Goal: Task Accomplishment & Management: Use online tool/utility

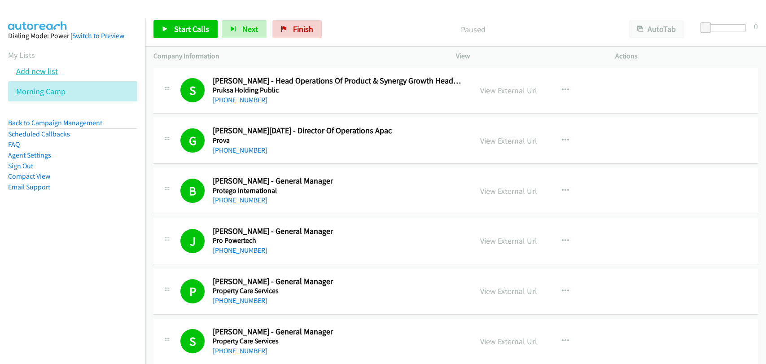
click at [39, 70] on link "Add new list" at bounding box center [37, 71] width 42 height 10
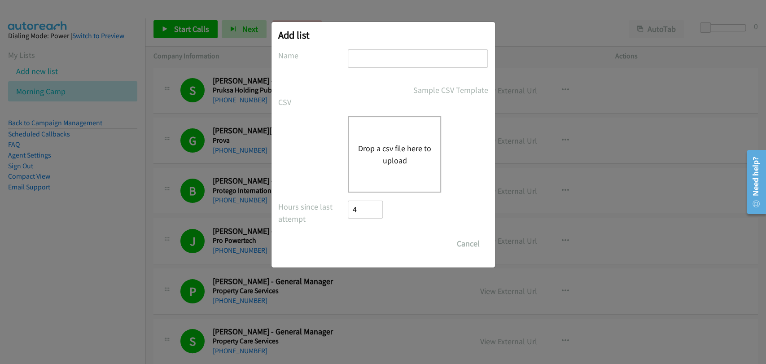
click at [391, 61] on input "text" at bounding box center [418, 58] width 140 height 18
type input "Afternoon Shift"
click at [383, 139] on div "Drop a csv file here to upload" at bounding box center [394, 154] width 93 height 76
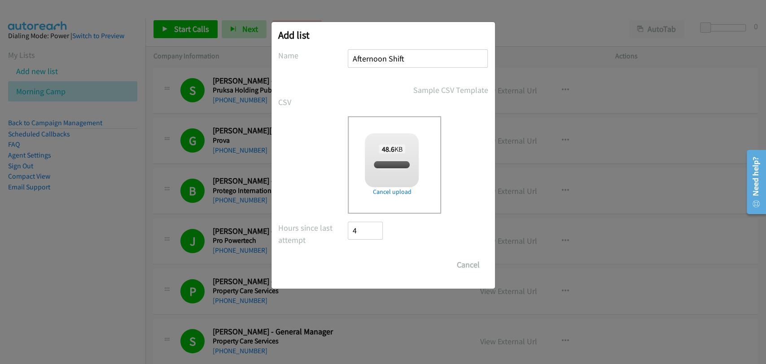
checkbox input "true"
drag, startPoint x: 376, startPoint y: 265, endPoint x: 492, endPoint y: 291, distance: 118.7
click at [376, 265] on input "Save List" at bounding box center [371, 265] width 47 height 18
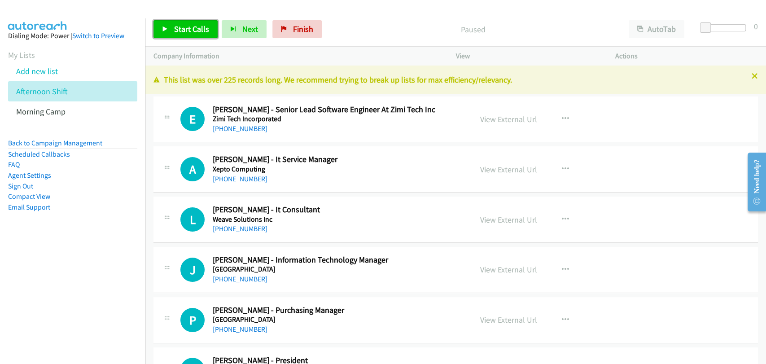
drag, startPoint x: 173, startPoint y: 34, endPoint x: 275, endPoint y: 75, distance: 109.8
click at [174, 34] on link "Start Calls" at bounding box center [185, 29] width 64 height 18
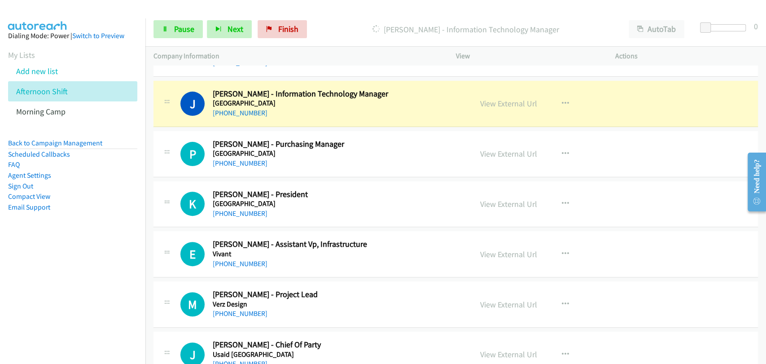
scroll to position [83, 0]
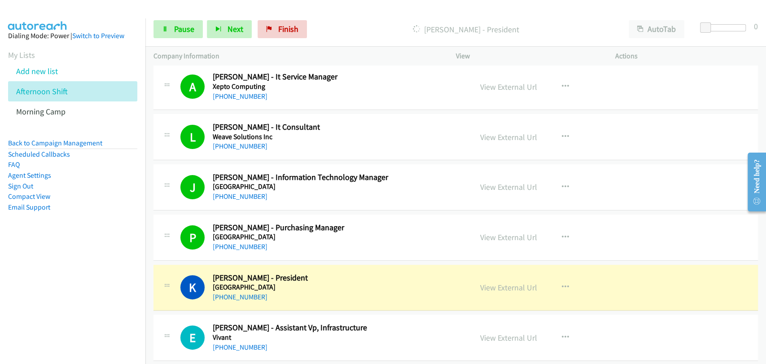
drag, startPoint x: 176, startPoint y: 254, endPoint x: 259, endPoint y: 262, distance: 83.8
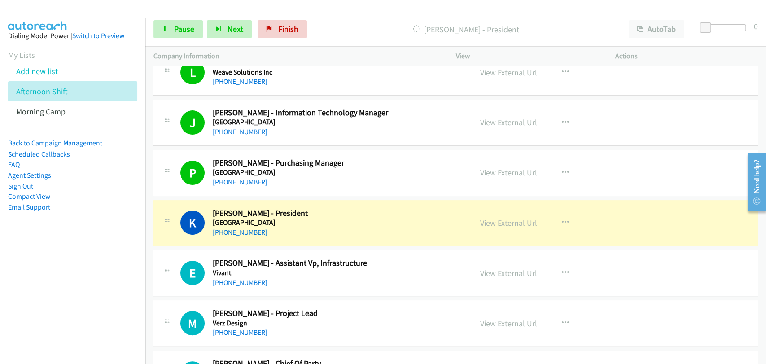
scroll to position [166, 0]
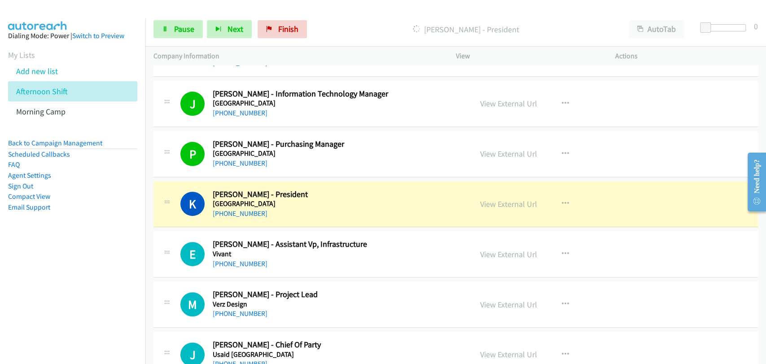
click at [163, 19] on div "Start Calls Pause Next Finish Dialing Kenneth Gatchalian - President AutoTab Au…" at bounding box center [455, 29] width 620 height 35
click at [172, 39] on div "Start Calls Pause Next Finish Dialing Kenneth Gatchalian - President AutoTab Au…" at bounding box center [455, 29] width 620 height 35
click at [176, 30] on span "Pause" at bounding box center [184, 29] width 20 height 10
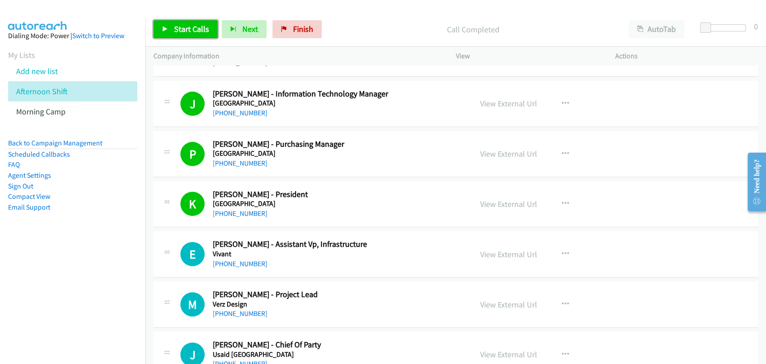
click at [190, 20] on link "Start Calls" at bounding box center [185, 29] width 64 height 18
click at [190, 21] on link "Start Calls" at bounding box center [185, 29] width 64 height 18
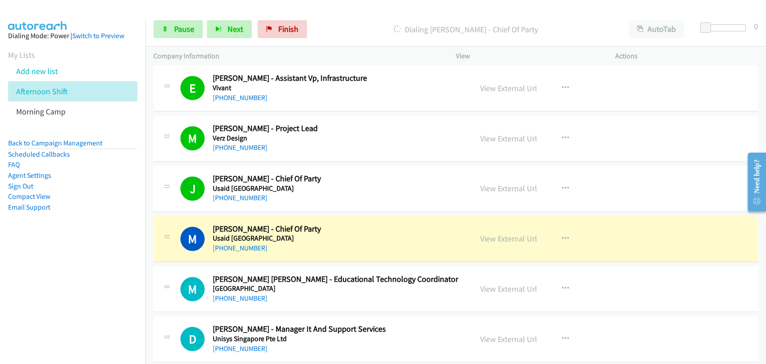
scroll to position [498, 0]
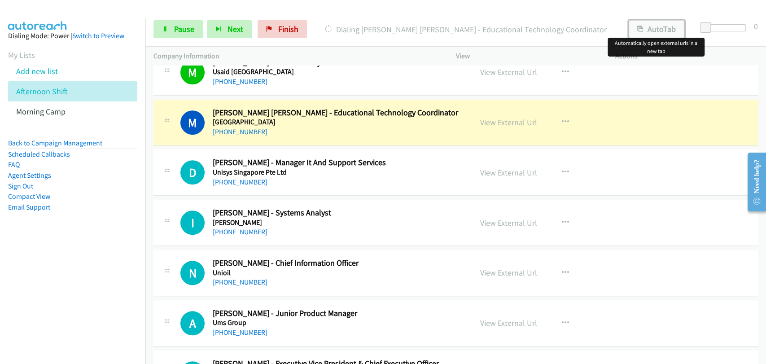
click at [663, 30] on button "AutoTab" at bounding box center [656, 29] width 56 height 18
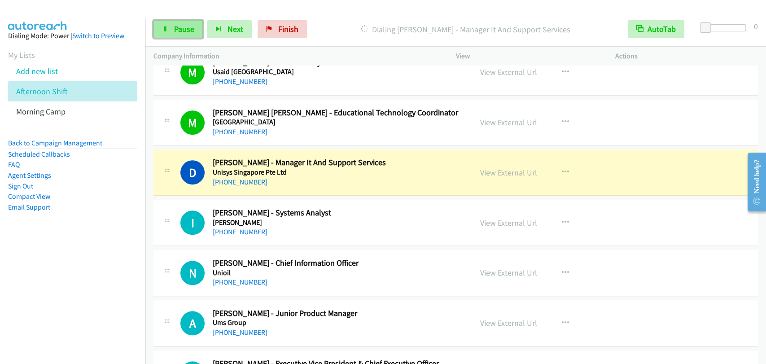
click at [176, 25] on span "Pause" at bounding box center [184, 29] width 20 height 10
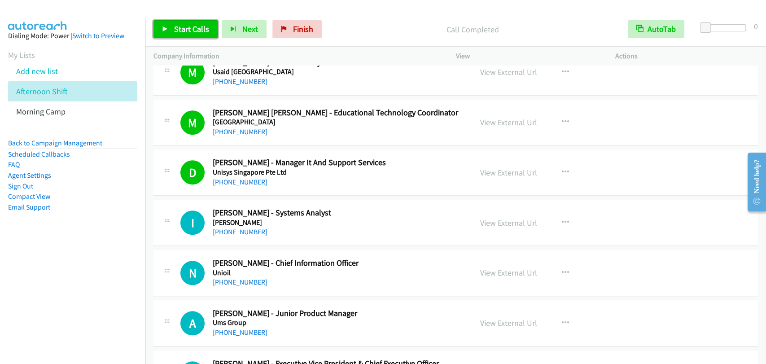
drag, startPoint x: 189, startPoint y: 33, endPoint x: 199, endPoint y: 33, distance: 10.3
click at [189, 33] on span "Start Calls" at bounding box center [191, 29] width 35 height 10
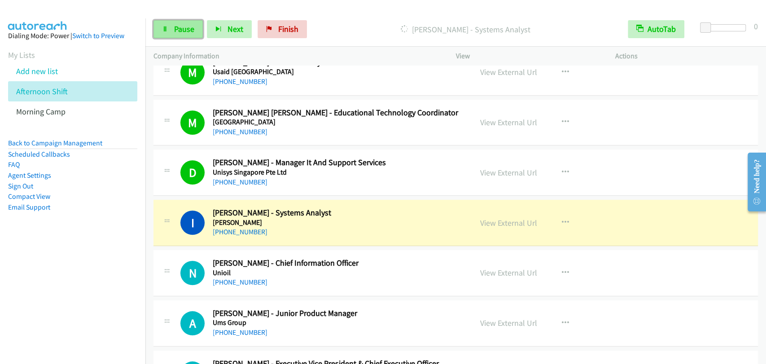
click at [173, 30] on link "Pause" at bounding box center [177, 29] width 49 height 18
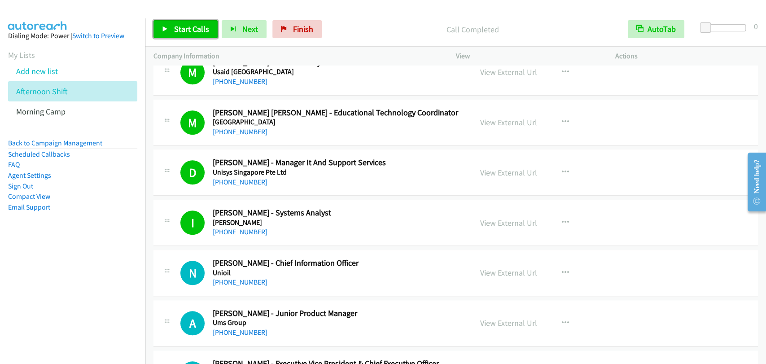
click at [183, 30] on span "Start Calls" at bounding box center [191, 29] width 35 height 10
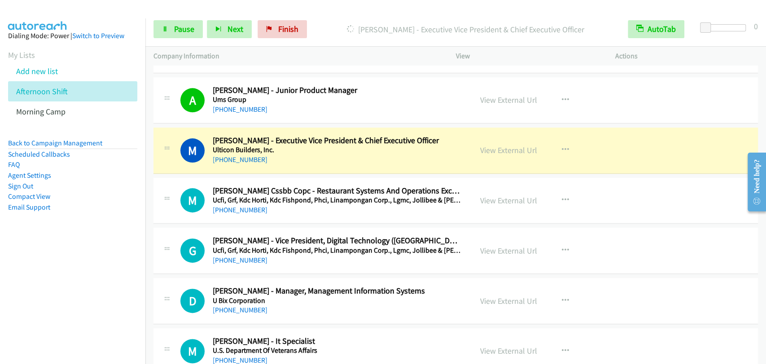
scroll to position [747, 0]
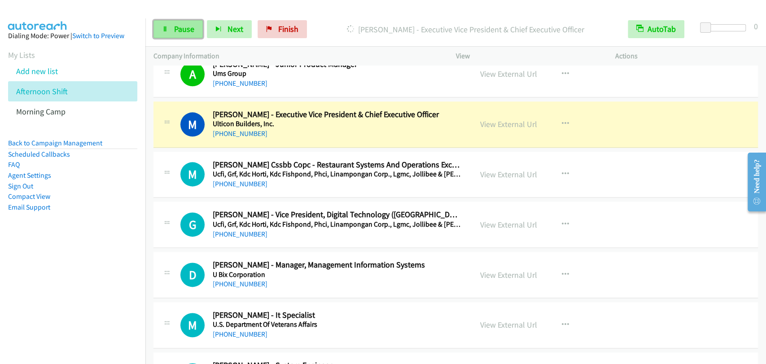
click at [179, 30] on span "Pause" at bounding box center [184, 29] width 20 height 10
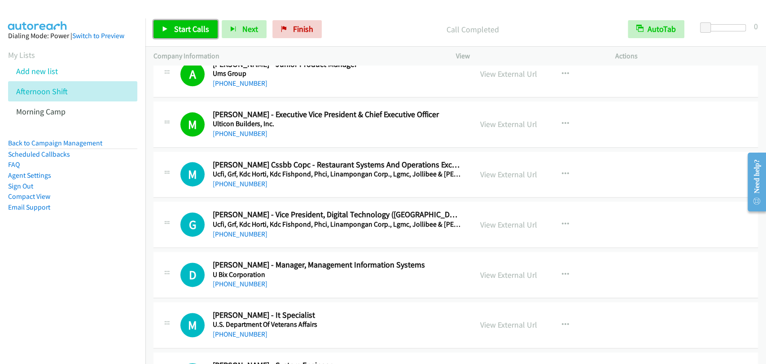
drag, startPoint x: 169, startPoint y: 26, endPoint x: 179, endPoint y: 30, distance: 11.7
click at [169, 26] on link "Start Calls" at bounding box center [185, 29] width 64 height 18
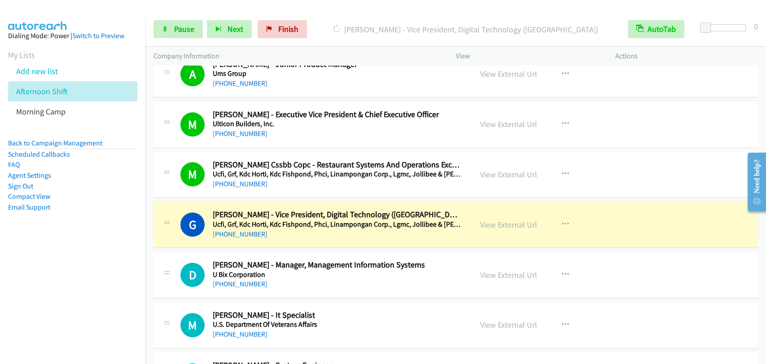
scroll to position [830, 0]
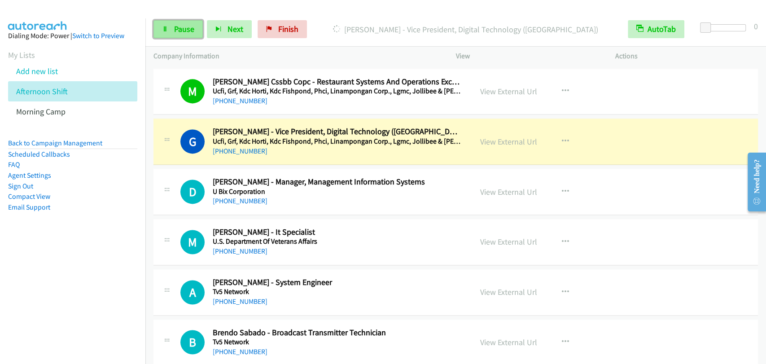
click at [173, 26] on link "Pause" at bounding box center [177, 29] width 49 height 18
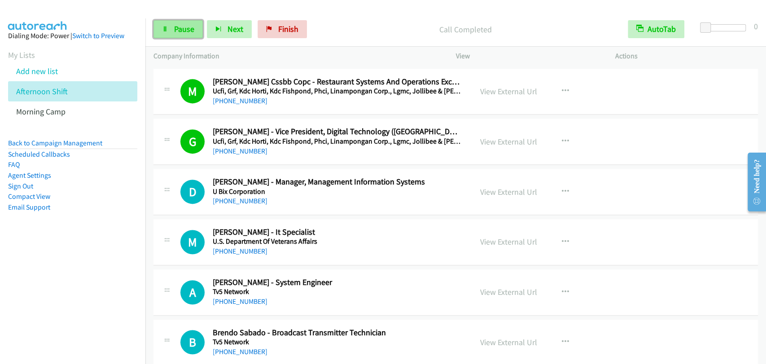
click at [178, 30] on span "Pause" at bounding box center [184, 29] width 20 height 10
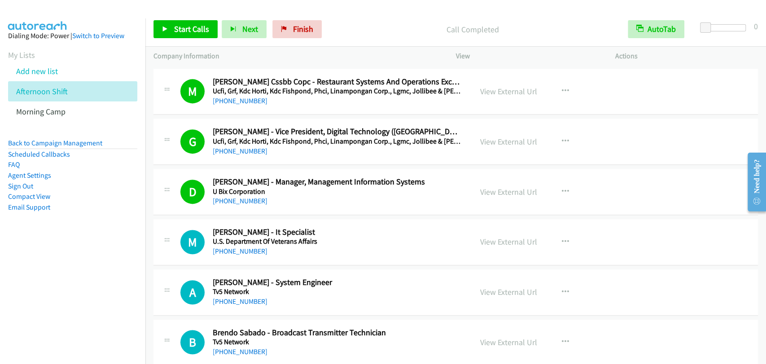
click at [672, 130] on div "G Callback Scheduled Glenn Mendoza - Vice President, Digital Technology (Philip…" at bounding box center [455, 141] width 604 height 46
click at [184, 33] on span "Start Calls" at bounding box center [191, 29] width 35 height 10
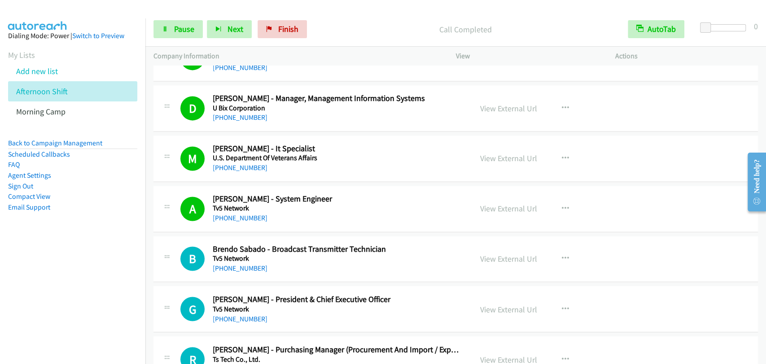
scroll to position [996, 0]
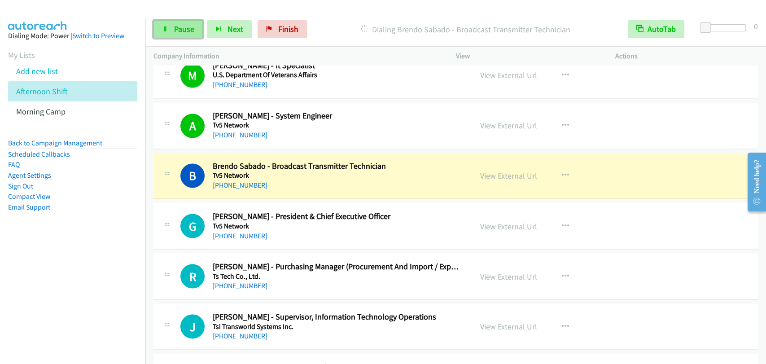
drag, startPoint x: 167, startPoint y: 26, endPoint x: 178, endPoint y: 31, distance: 12.4
click at [167, 26] on icon at bounding box center [165, 29] width 6 height 6
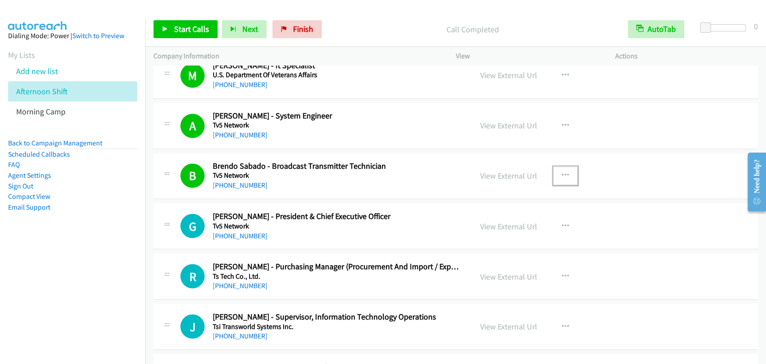
click at [564, 173] on icon "button" at bounding box center [564, 175] width 7 height 7
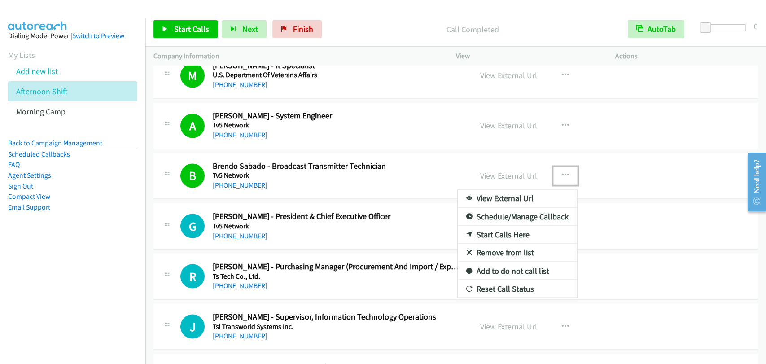
click at [506, 252] on link "Remove from list" at bounding box center [516, 252] width 119 height 18
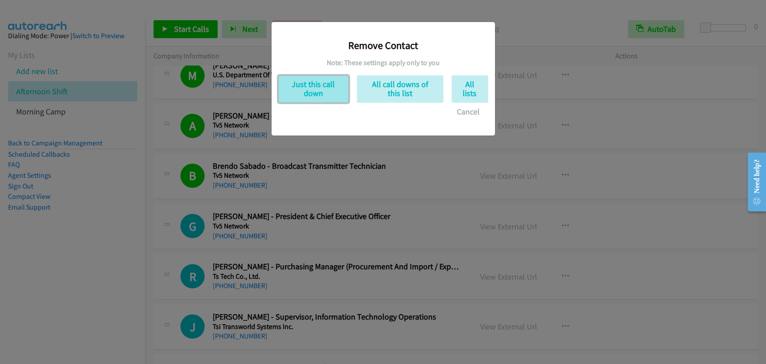
click at [312, 92] on button "Just this call down" at bounding box center [313, 88] width 70 height 27
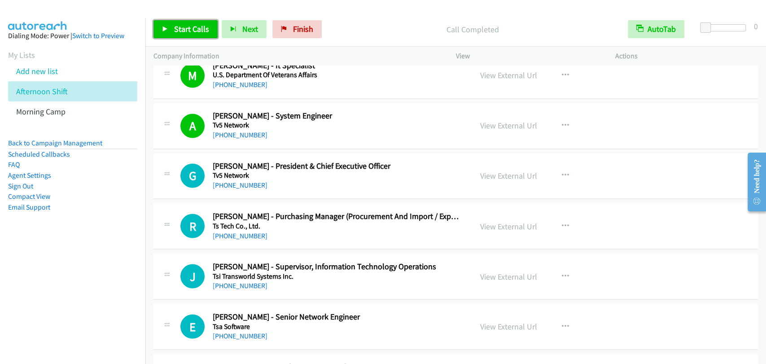
click at [193, 31] on span "Start Calls" at bounding box center [191, 29] width 35 height 10
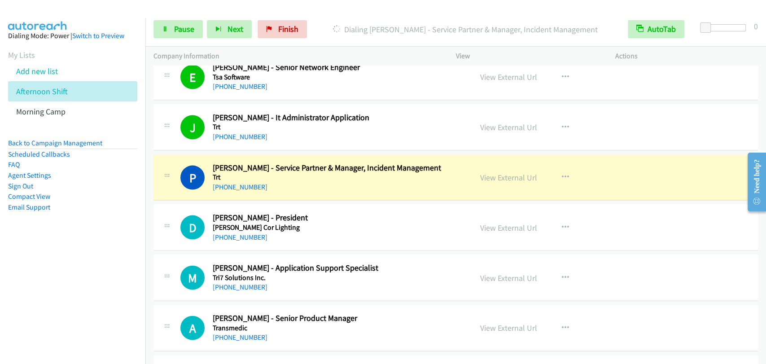
scroll to position [1328, 0]
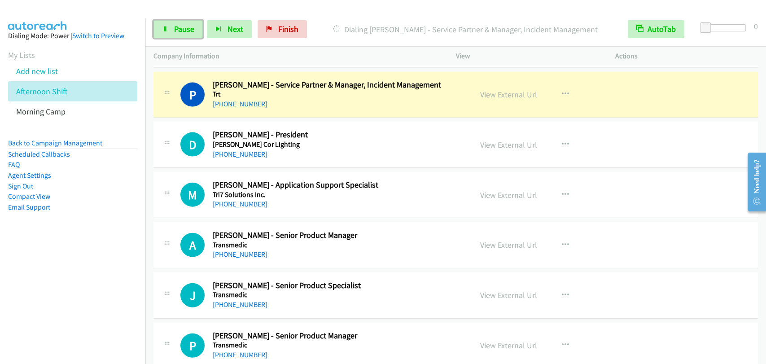
drag, startPoint x: 156, startPoint y: 28, endPoint x: 348, endPoint y: 58, distance: 194.6
click at [156, 28] on link "Pause" at bounding box center [177, 29] width 49 height 18
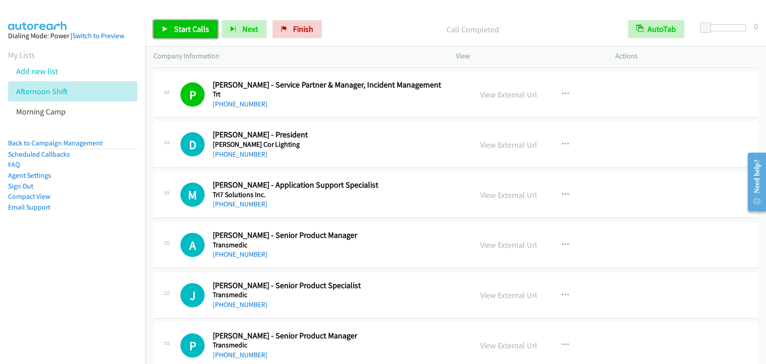
click at [201, 32] on span "Start Calls" at bounding box center [191, 29] width 35 height 10
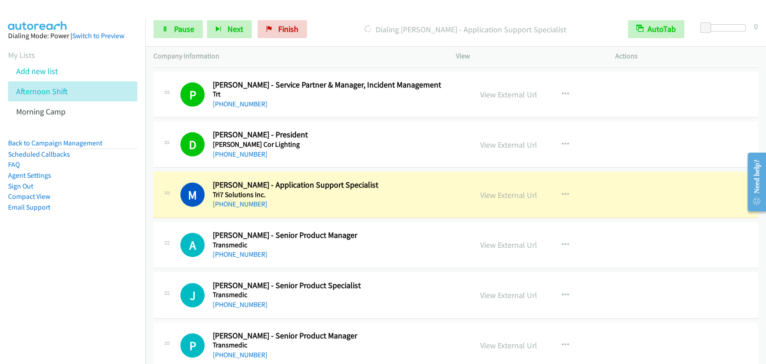
scroll to position [1412, 0]
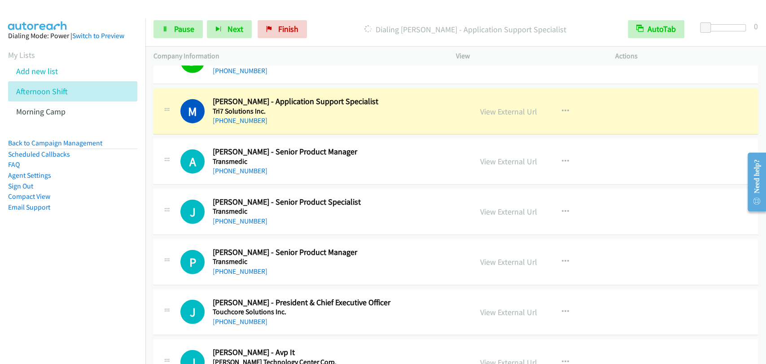
click at [277, 63] on div "Company Information" at bounding box center [296, 56] width 302 height 19
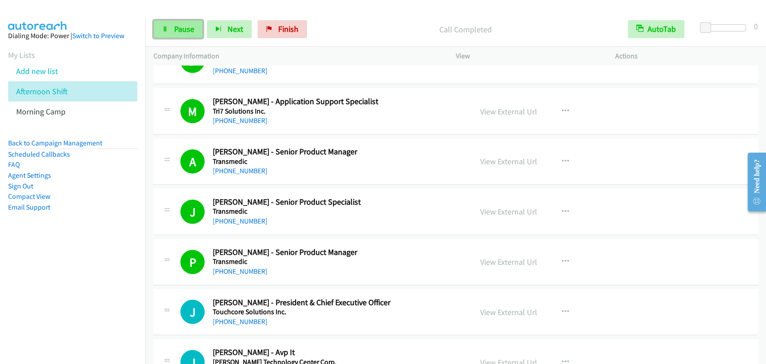
click at [161, 23] on link "Pause" at bounding box center [177, 29] width 49 height 18
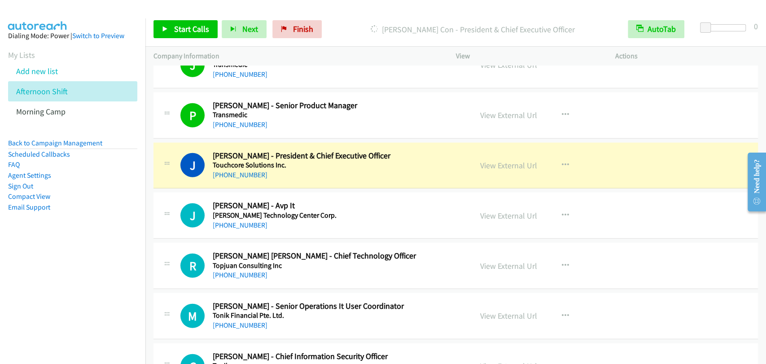
scroll to position [1578, 0]
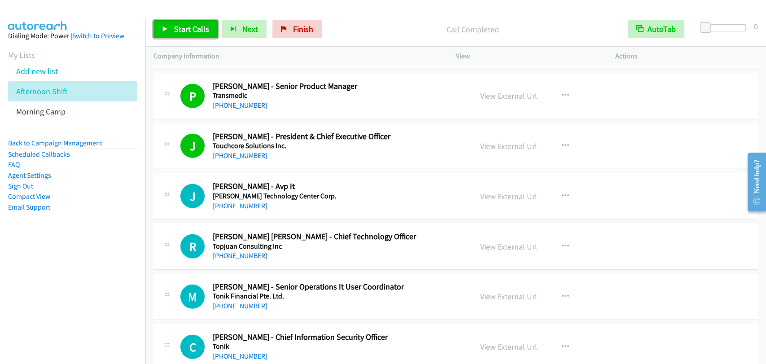
click at [172, 34] on link "Start Calls" at bounding box center [185, 29] width 64 height 18
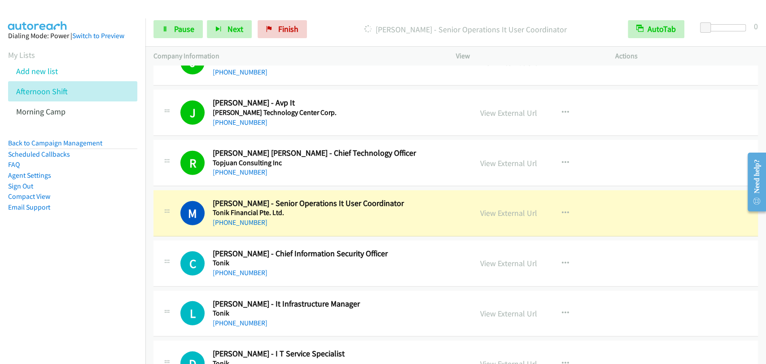
scroll to position [1744, 0]
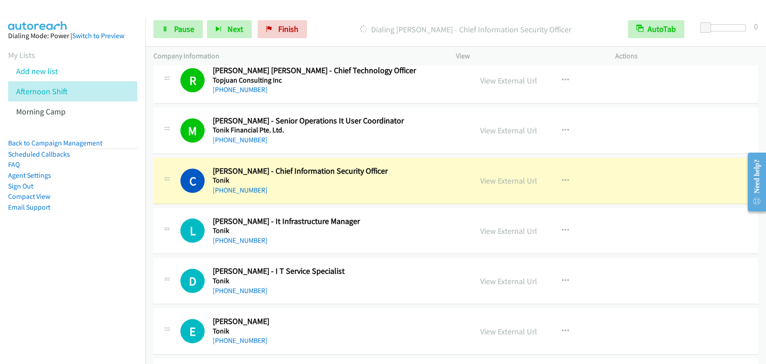
click at [642, 235] on div "L Callback Scheduled Lyle Kevin Leis - It Infrastructure Manager Tonik Asia/Man…" at bounding box center [455, 231] width 604 height 46
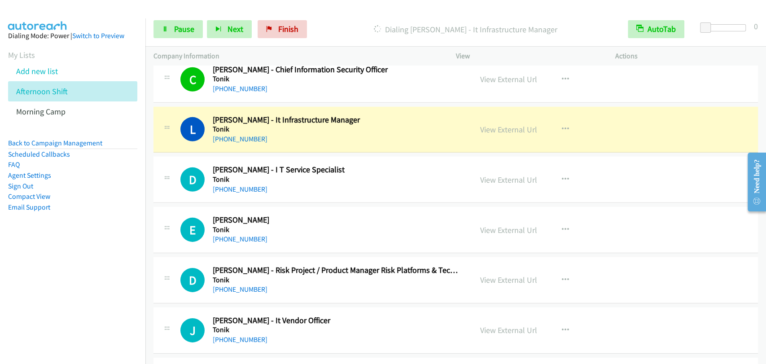
scroll to position [1827, 0]
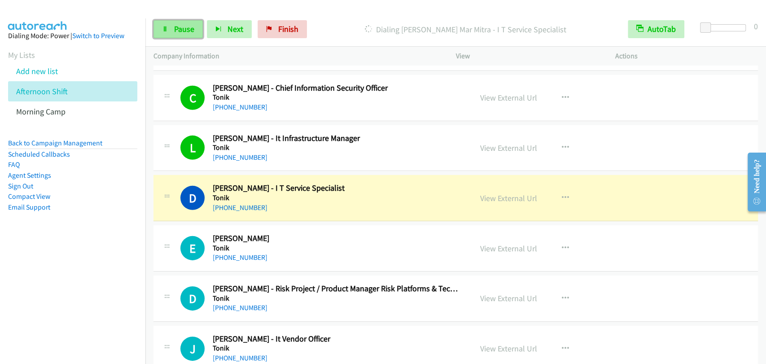
drag, startPoint x: 180, startPoint y: 26, endPoint x: 186, endPoint y: 28, distance: 6.2
click at [180, 26] on span "Pause" at bounding box center [184, 29] width 20 height 10
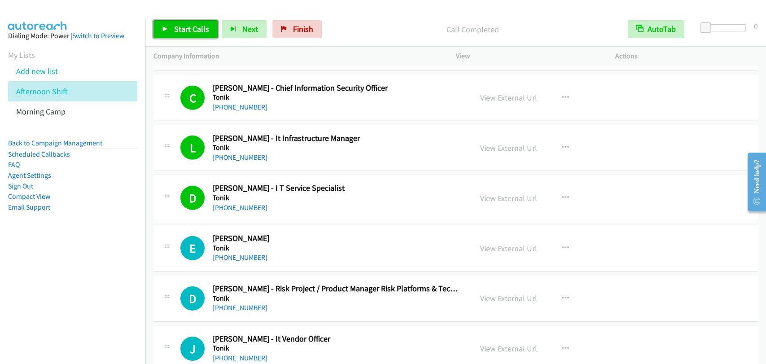
click at [189, 32] on span "Start Calls" at bounding box center [191, 29] width 35 height 10
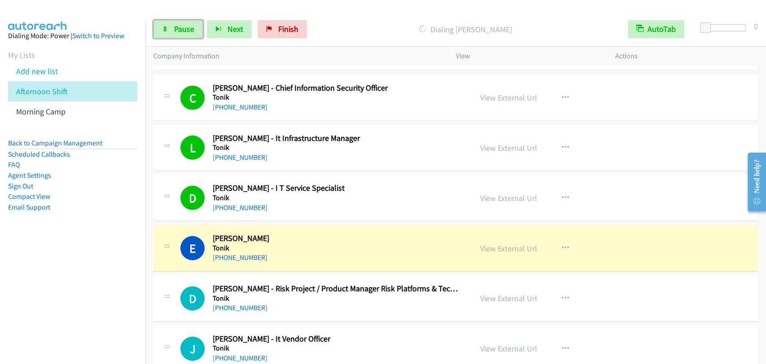
click at [179, 29] on span "Pause" at bounding box center [184, 29] width 20 height 10
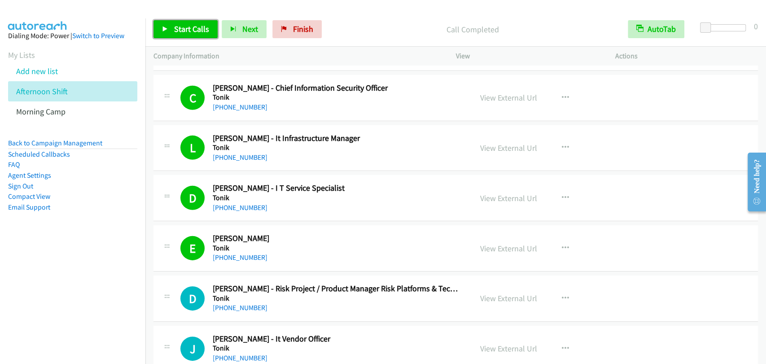
click at [208, 27] on link "Start Calls" at bounding box center [185, 29] width 64 height 18
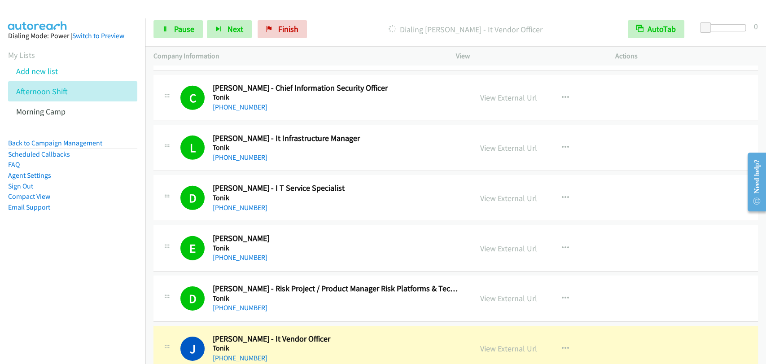
scroll to position [1910, 0]
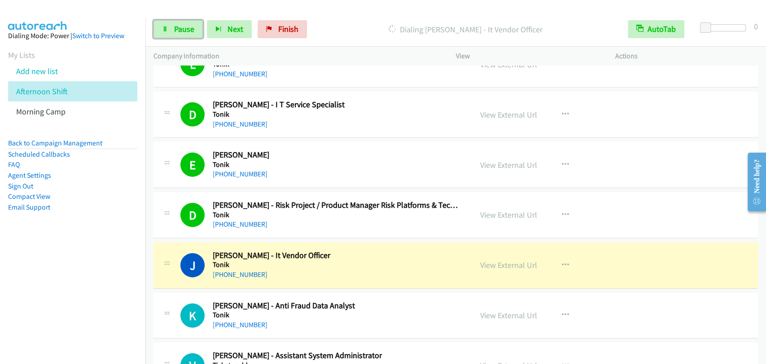
click at [181, 29] on span "Pause" at bounding box center [184, 29] width 20 height 10
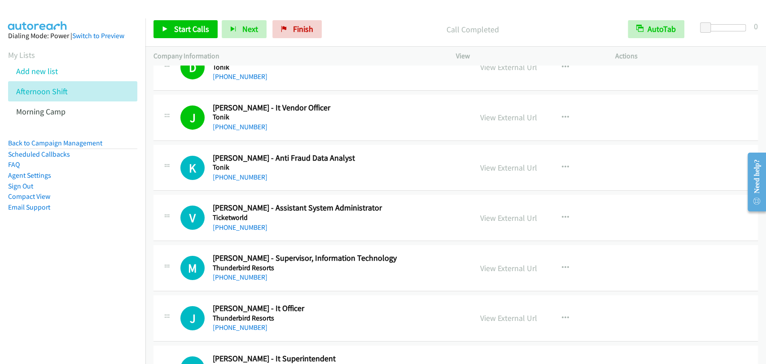
scroll to position [2076, 0]
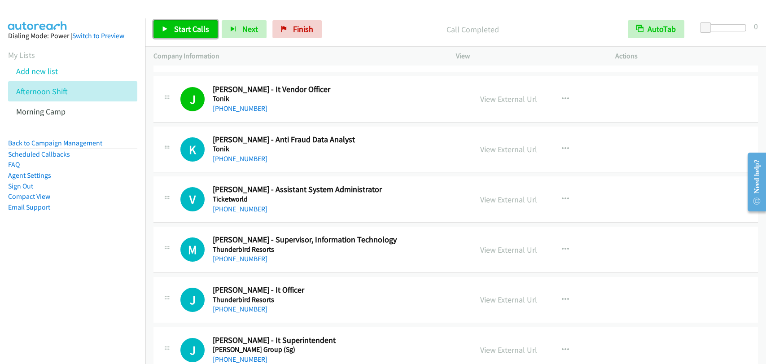
click at [193, 24] on span "Start Calls" at bounding box center [191, 29] width 35 height 10
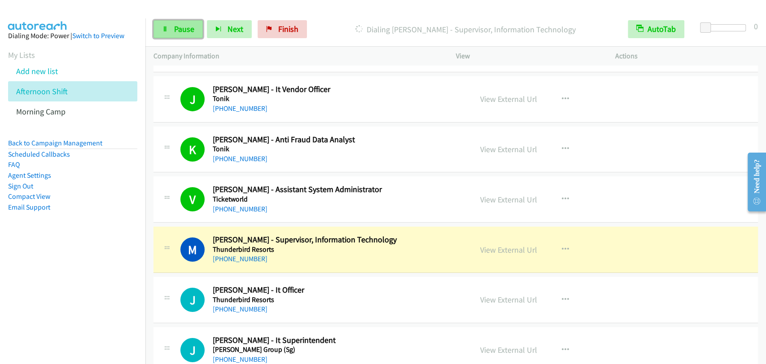
click at [185, 25] on span "Pause" at bounding box center [184, 29] width 20 height 10
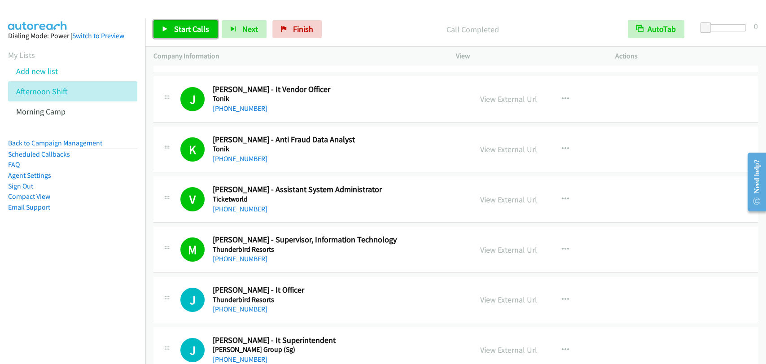
click at [189, 34] on link "Start Calls" at bounding box center [185, 29] width 64 height 18
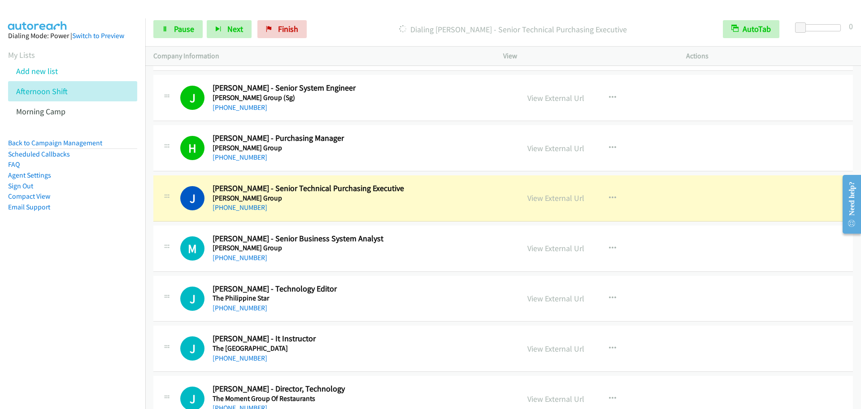
scroll to position [2450, 0]
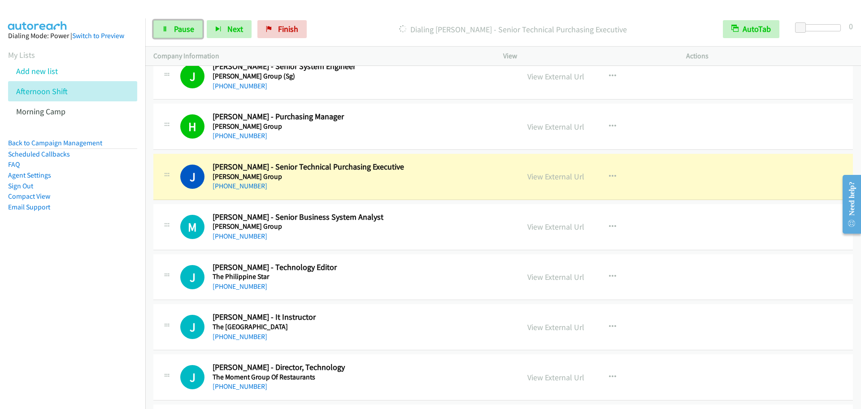
click at [184, 35] on link "Pause" at bounding box center [177, 29] width 49 height 18
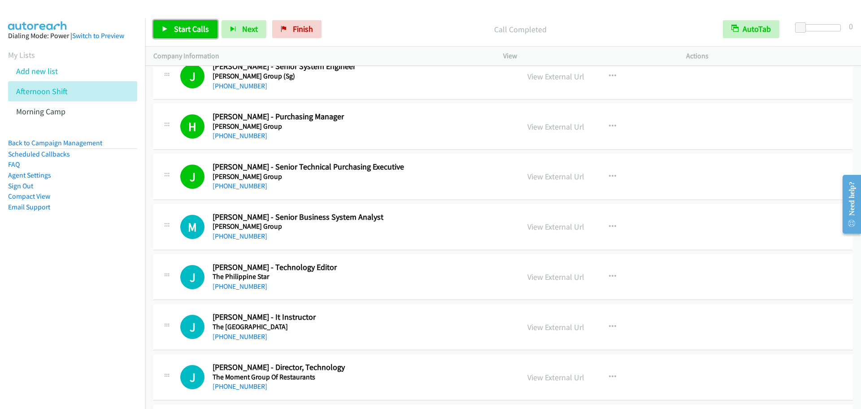
click at [182, 30] on span "Start Calls" at bounding box center [191, 29] width 35 height 10
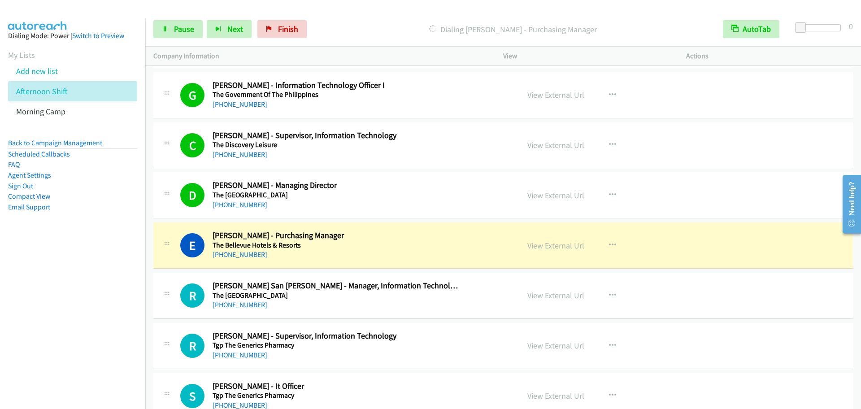
scroll to position [3477, 0]
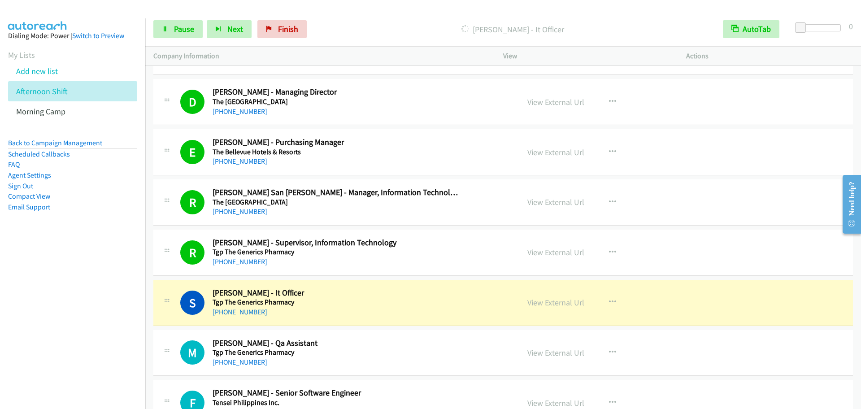
click at [149, 28] on div "Start Calls Pause Next Finish Dialing Sherwin Baladad - It Officer AutoTab Auto…" at bounding box center [503, 29] width 716 height 35
click at [165, 26] on icon at bounding box center [165, 29] width 6 height 6
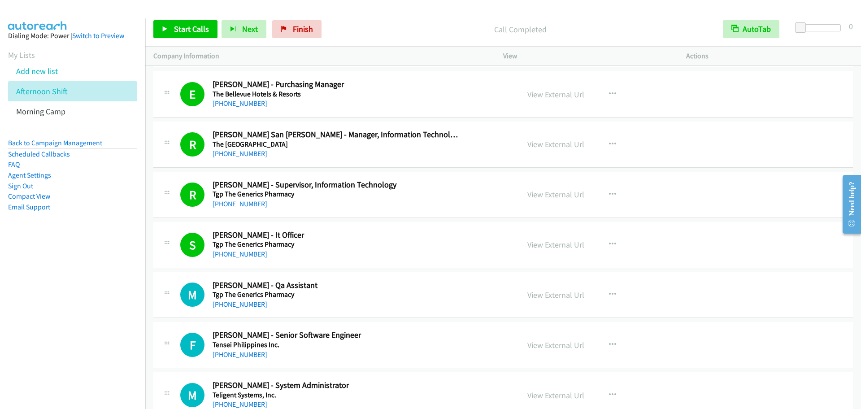
scroll to position [3642, 0]
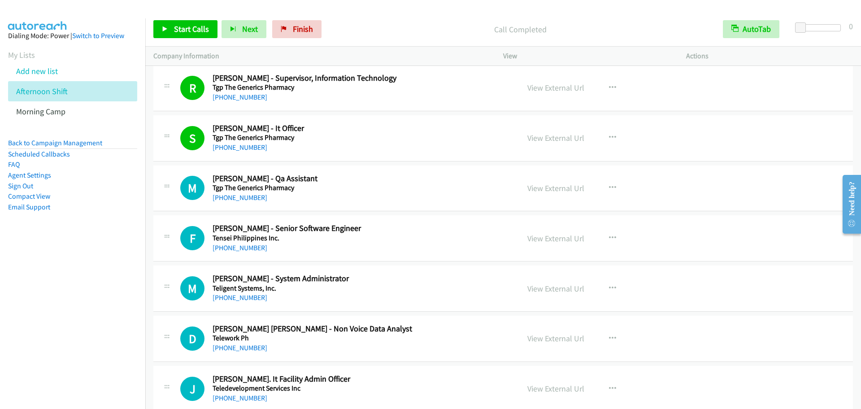
drag, startPoint x: 811, startPoint y: 86, endPoint x: 807, endPoint y: 93, distance: 8.2
click at [765, 86] on div "R Callback Scheduled Russell Ordiz - Supervisor, Information Technology Tgp The…" at bounding box center [503, 88] width 700 height 46
click at [175, 36] on link "Start Calls" at bounding box center [185, 29] width 64 height 18
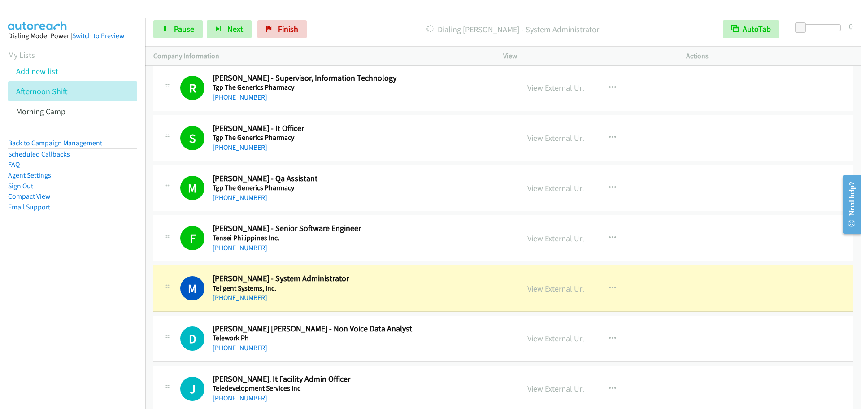
scroll to position [3735, 0]
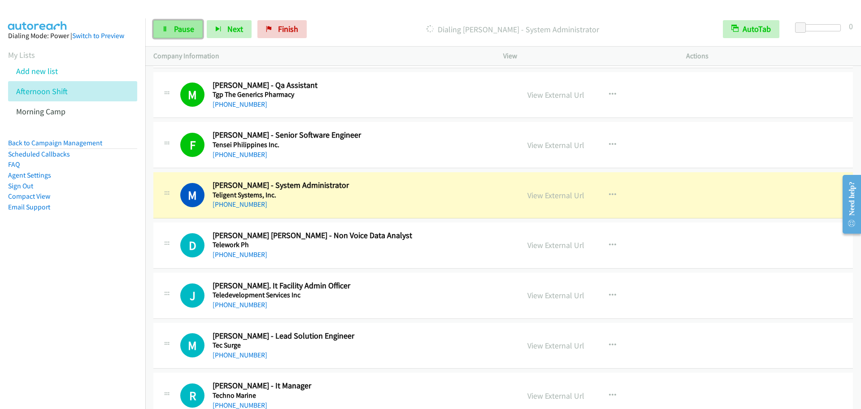
click at [173, 25] on link "Pause" at bounding box center [177, 29] width 49 height 18
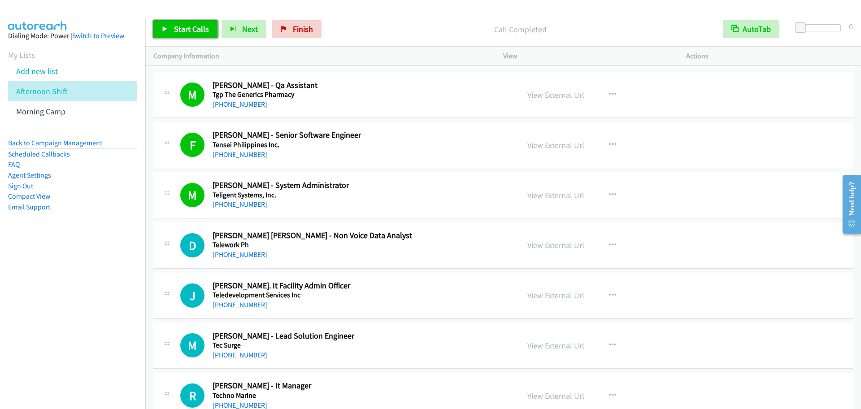
click at [195, 32] on span "Start Calls" at bounding box center [191, 29] width 35 height 10
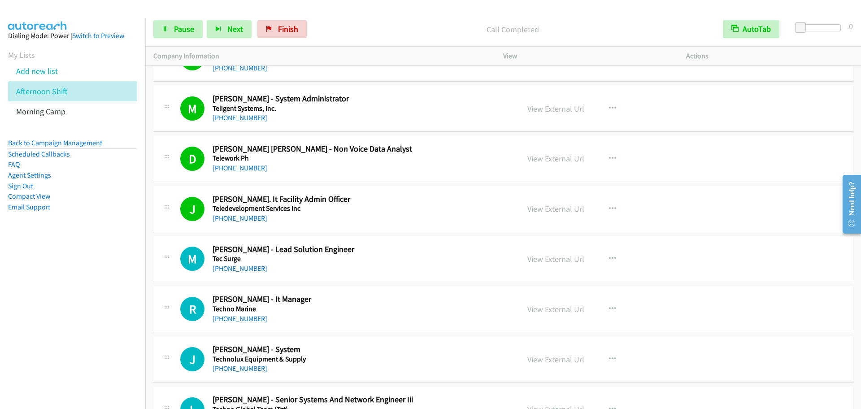
scroll to position [3829, 0]
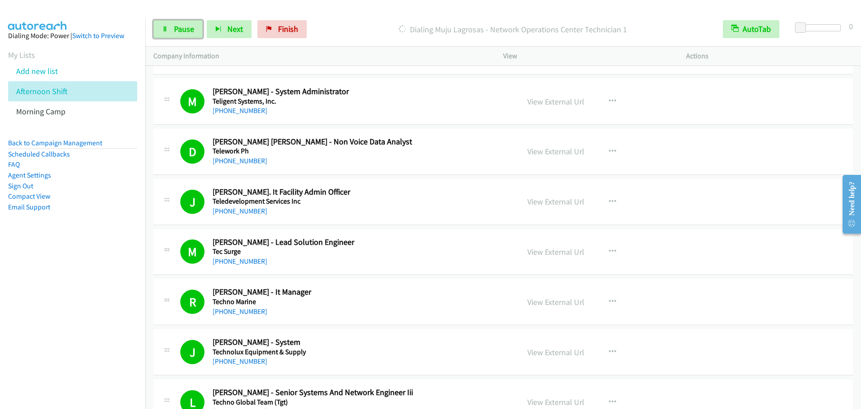
click at [174, 24] on span "Pause" at bounding box center [184, 29] width 20 height 10
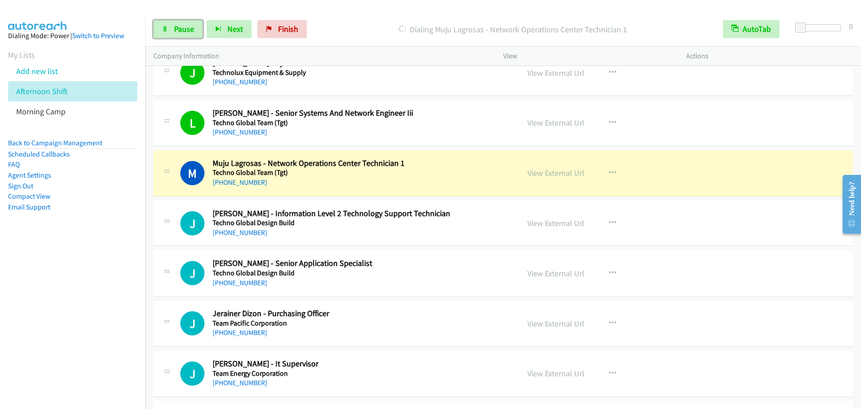
scroll to position [4109, 0]
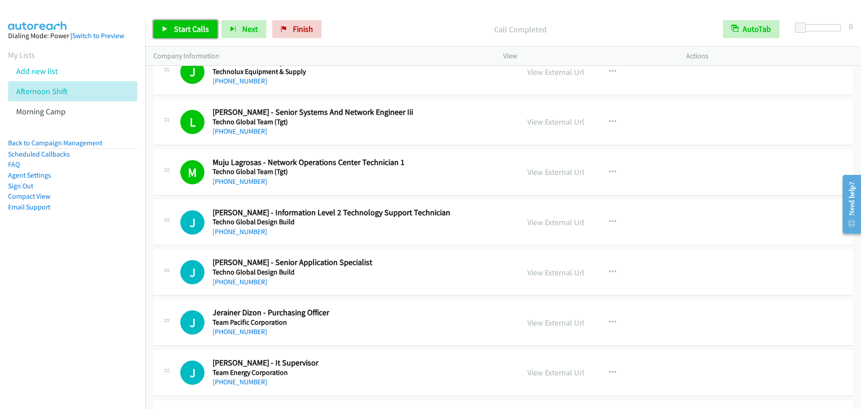
click at [177, 28] on span "Start Calls" at bounding box center [191, 29] width 35 height 10
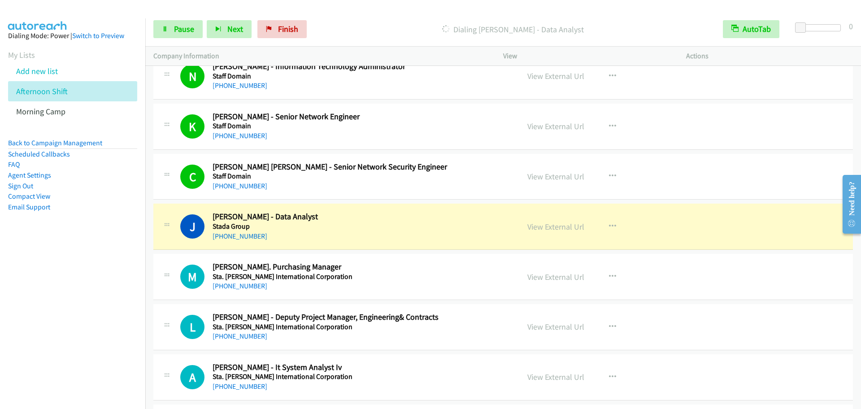
scroll to position [5043, 0]
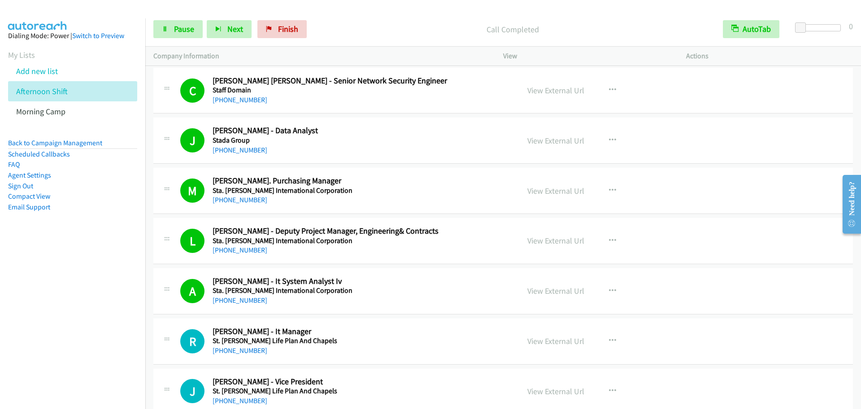
drag, startPoint x: 179, startPoint y: 271, endPoint x: 184, endPoint y: 272, distance: 5.0
click at [179, 271] on div "A Callback Scheduled Arianne Roxas - It System Analyst Iv Sta. Clara Internatio…" at bounding box center [503, 291] width 700 height 46
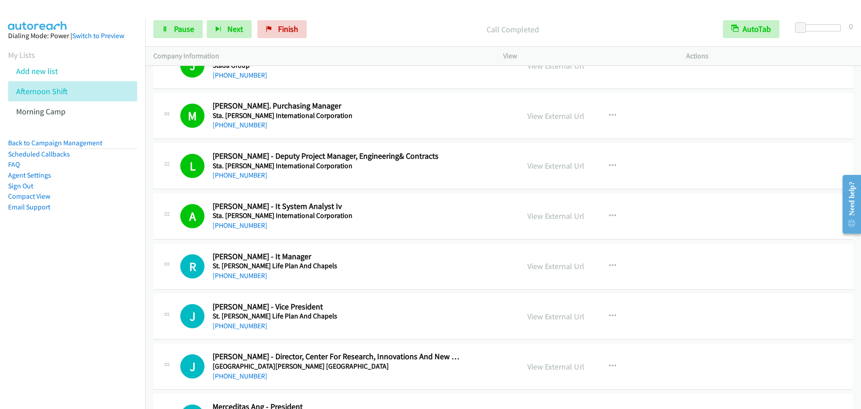
scroll to position [5137, 0]
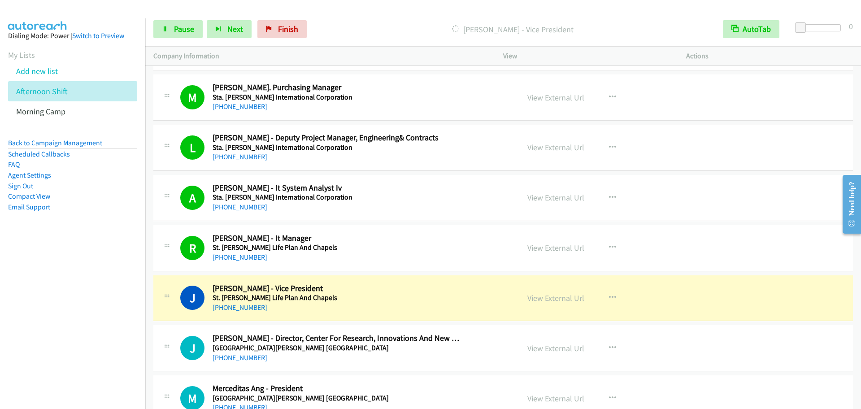
drag, startPoint x: 151, startPoint y: 268, endPoint x: 203, endPoint y: 278, distance: 53.0
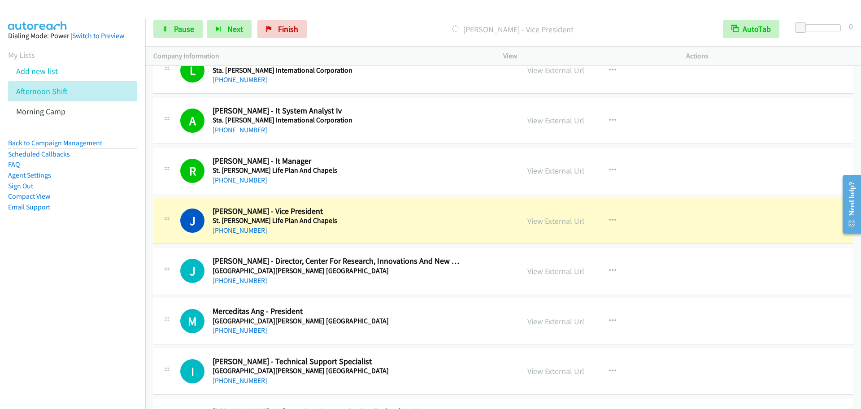
scroll to position [5230, 0]
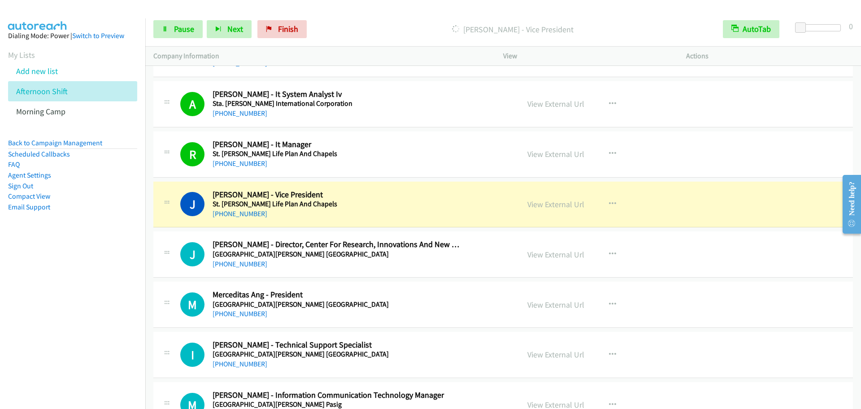
click at [146, 15] on div "Start Calls Pause Next Finish Dialing Jude Tiongco - Vice President AutoTab Aut…" at bounding box center [503, 29] width 716 height 35
click at [168, 21] on link "Pause" at bounding box center [177, 29] width 49 height 18
click at [164, 32] on div "Start Calls Pause Next Finish" at bounding box center [239, 29] width 172 height 18
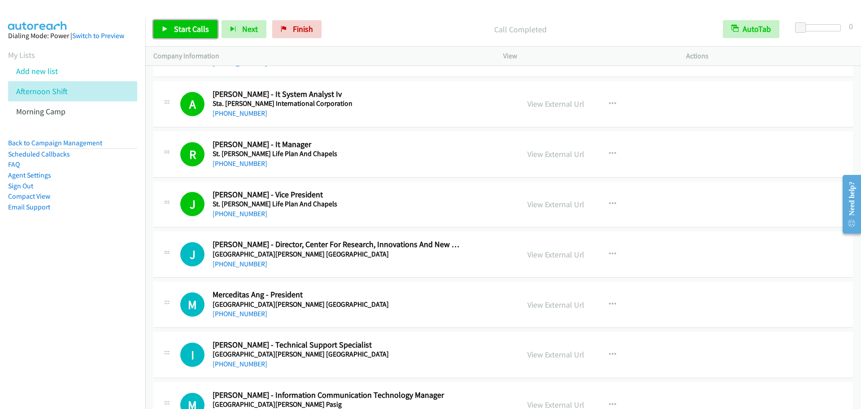
drag, startPoint x: 192, startPoint y: 23, endPoint x: 284, endPoint y: 115, distance: 129.7
click at [192, 24] on span "Start Calls" at bounding box center [191, 29] width 35 height 10
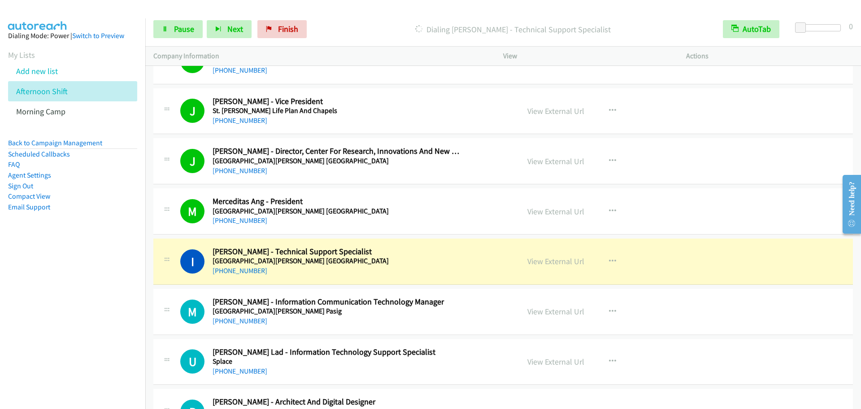
scroll to position [5417, 0]
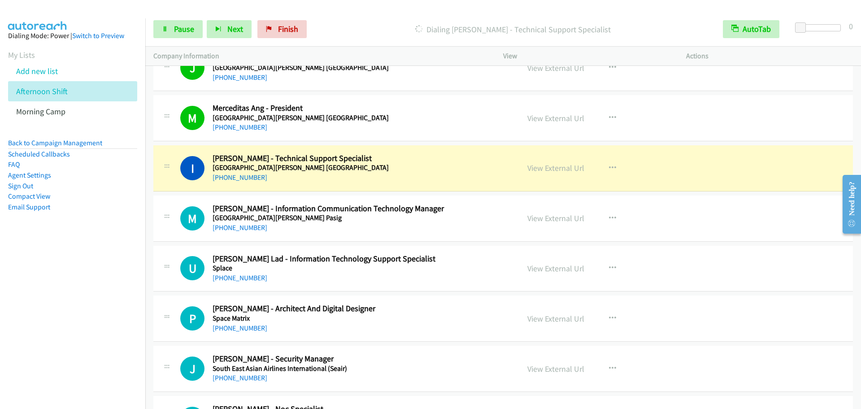
drag, startPoint x: 326, startPoint y: 198, endPoint x: 365, endPoint y: 185, distance: 42.1
click at [161, 28] on link "Pause" at bounding box center [177, 29] width 49 height 18
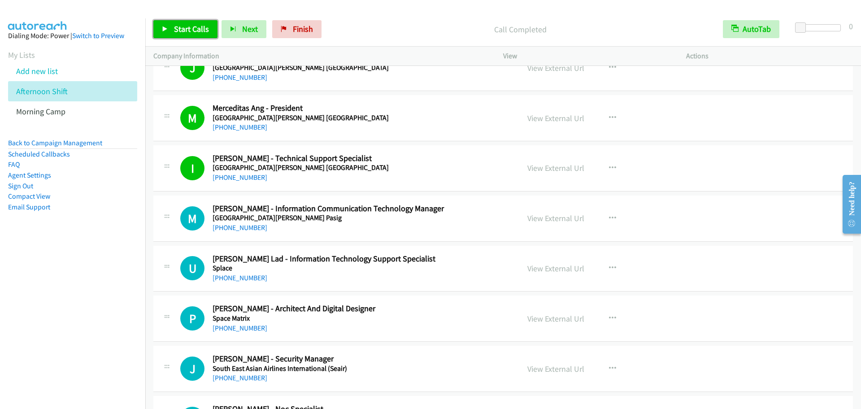
click at [174, 28] on span "Start Calls" at bounding box center [191, 29] width 35 height 10
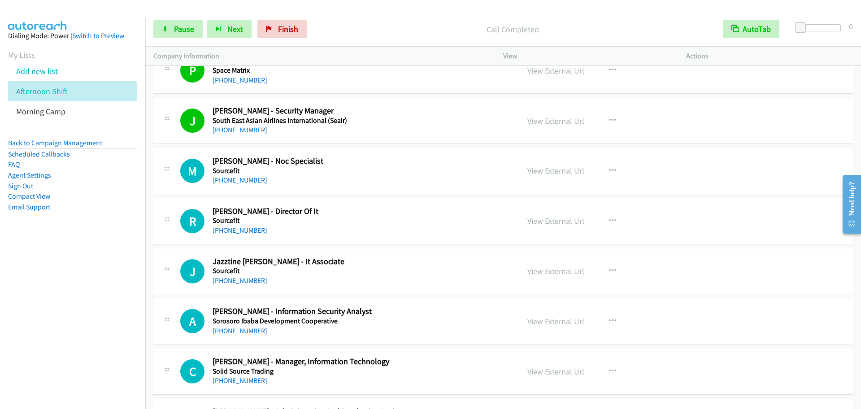
scroll to position [5697, 0]
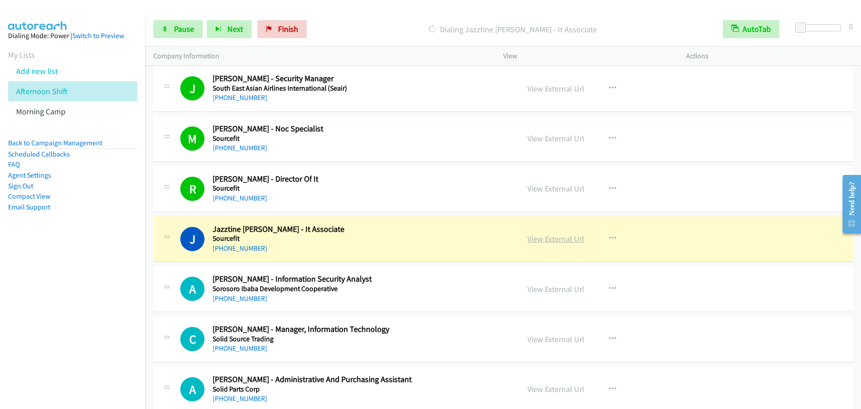
drag, startPoint x: 549, startPoint y: 235, endPoint x: 562, endPoint y: 238, distance: 13.5
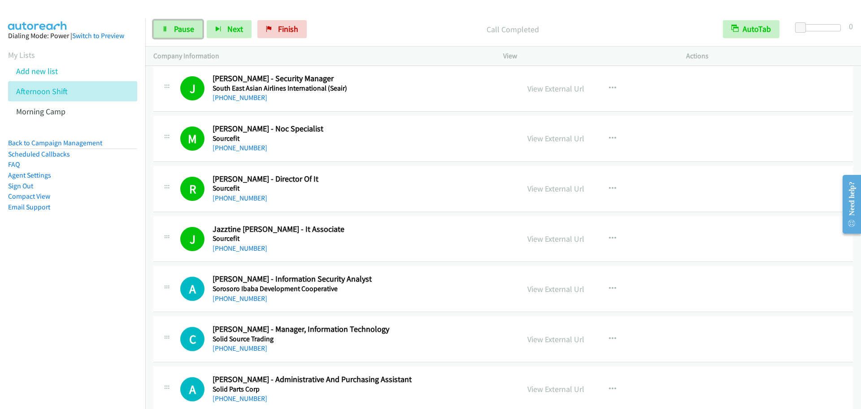
click at [181, 26] on span "Pause" at bounding box center [184, 29] width 20 height 10
click at [170, 28] on link "Pause" at bounding box center [177, 29] width 49 height 18
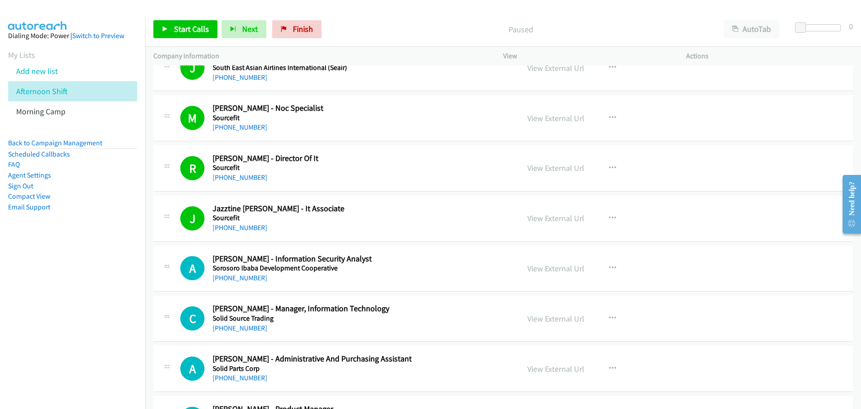
scroll to position [5699, 0]
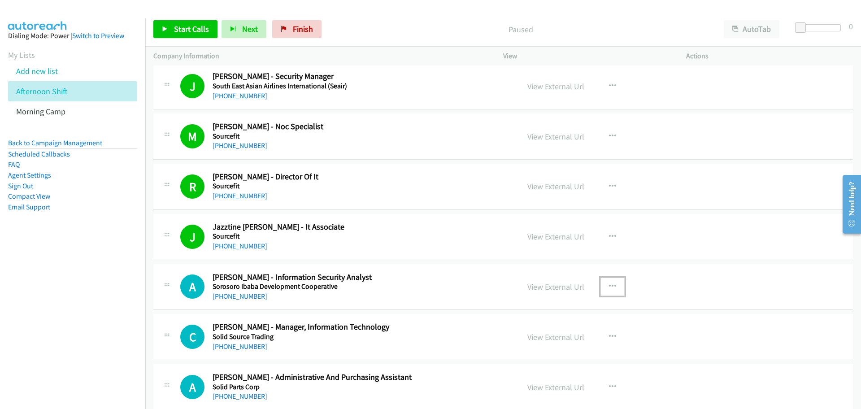
click at [612, 287] on button "button" at bounding box center [612, 287] width 24 height 18
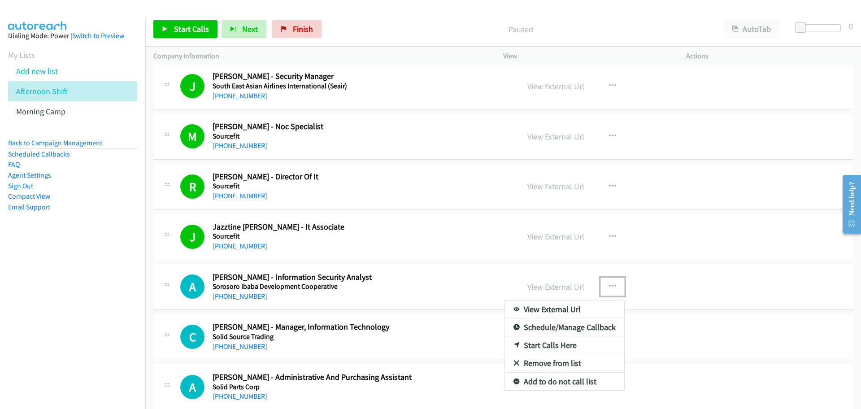
click at [554, 344] on link "Start Calls Here" at bounding box center [564, 345] width 119 height 18
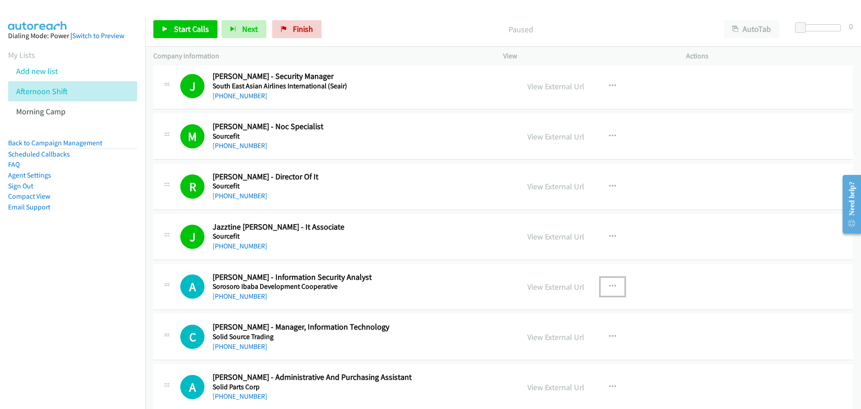
click at [613, 288] on button "button" at bounding box center [612, 287] width 24 height 18
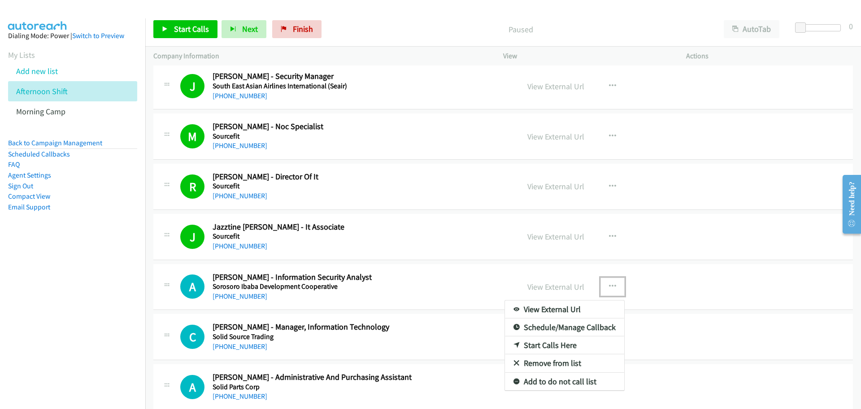
click at [551, 349] on link "Start Calls Here" at bounding box center [564, 345] width 119 height 18
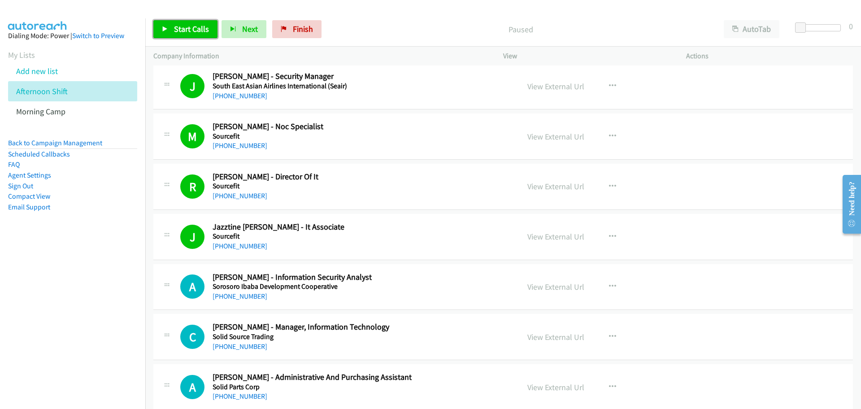
click at [187, 35] on link "Start Calls" at bounding box center [185, 29] width 64 height 18
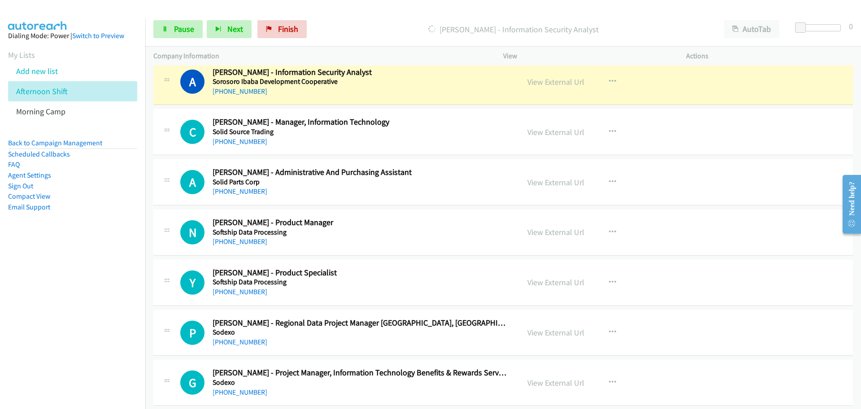
scroll to position [5886, 0]
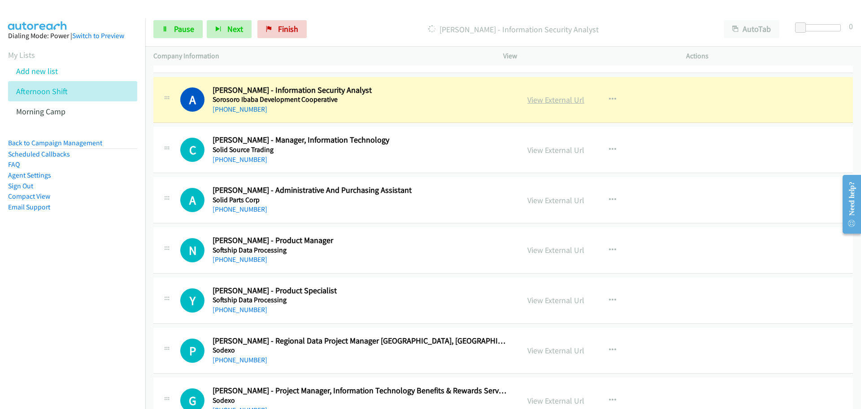
drag, startPoint x: 544, startPoint y: 99, endPoint x: 557, endPoint y: 100, distance: 12.6
click at [758, 25] on button "AutoTab" at bounding box center [752, 29] width 56 height 18
click at [186, 28] on span "Pause" at bounding box center [184, 29] width 20 height 10
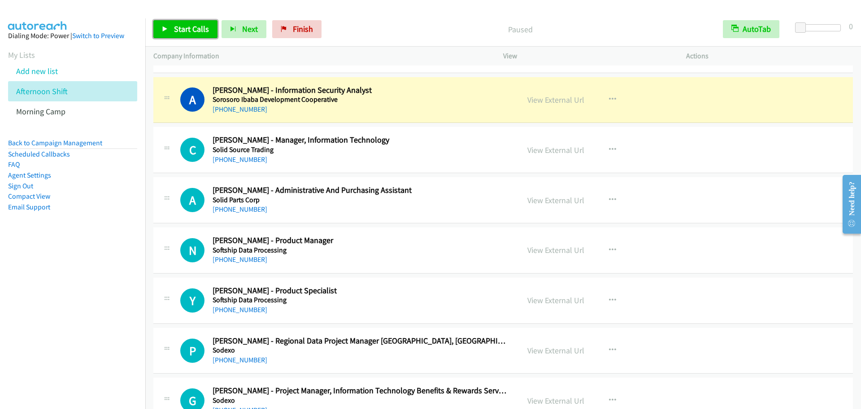
click at [187, 29] on span "Start Calls" at bounding box center [191, 29] width 35 height 10
click at [174, 28] on span "Pause" at bounding box center [184, 29] width 20 height 10
drag, startPoint x: 194, startPoint y: 20, endPoint x: 210, endPoint y: 28, distance: 18.7
click at [194, 19] on div "Start Calls Pause Next Finish Paused AutoTab AutoTab 0" at bounding box center [503, 29] width 716 height 35
click at [203, 32] on span "Start Calls" at bounding box center [191, 29] width 35 height 10
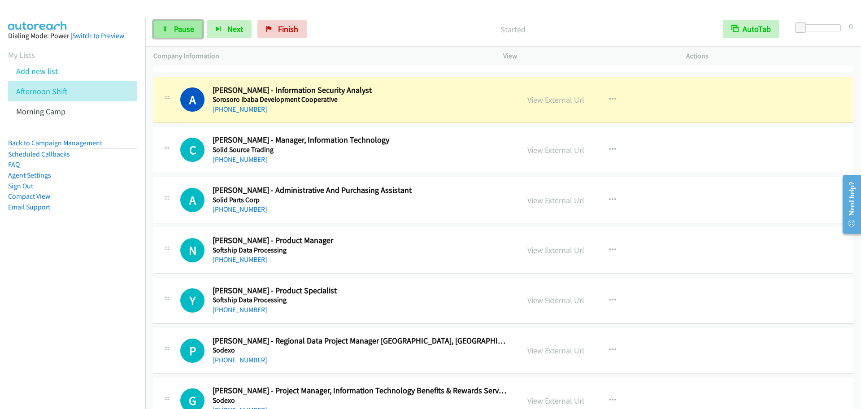
click at [172, 28] on link "Pause" at bounding box center [177, 29] width 49 height 18
click at [180, 30] on span "Start Calls" at bounding box center [191, 29] width 35 height 10
drag, startPoint x: 179, startPoint y: 29, endPoint x: 261, endPoint y: 65, distance: 89.3
click at [179, 29] on span "Pause" at bounding box center [184, 29] width 20 height 10
click at [426, 26] on p "Paused" at bounding box center [520, 29] width 373 height 12
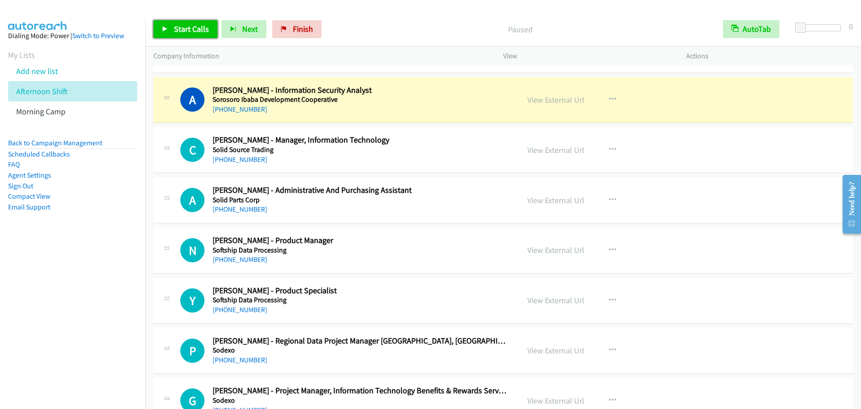
click at [175, 34] on link "Start Calls" at bounding box center [185, 29] width 64 height 18
click at [112, 135] on aside "Dialing Mode: Power | Switch to Preview My Lists Add new list Afternoon Shift M…" at bounding box center [72, 135] width 145 height 235
click at [172, 28] on link "Pause" at bounding box center [177, 29] width 49 height 18
drag, startPoint x: 179, startPoint y: 26, endPoint x: 448, endPoint y: 109, distance: 281.8
click at [179, 26] on span "Start Calls" at bounding box center [191, 29] width 35 height 10
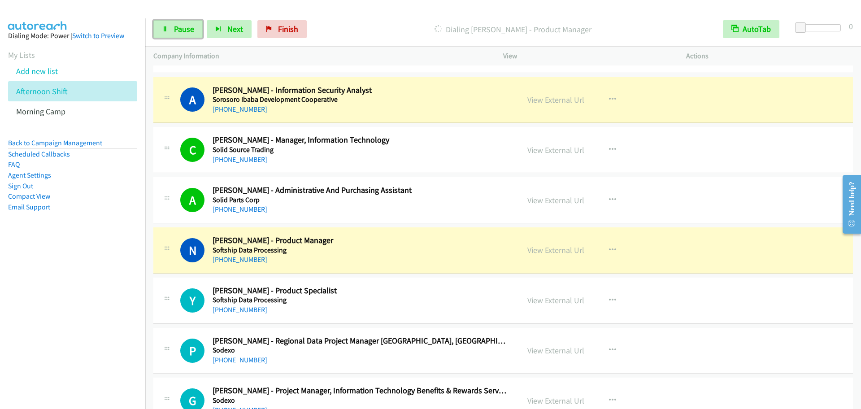
click at [186, 35] on link "Pause" at bounding box center [177, 29] width 49 height 18
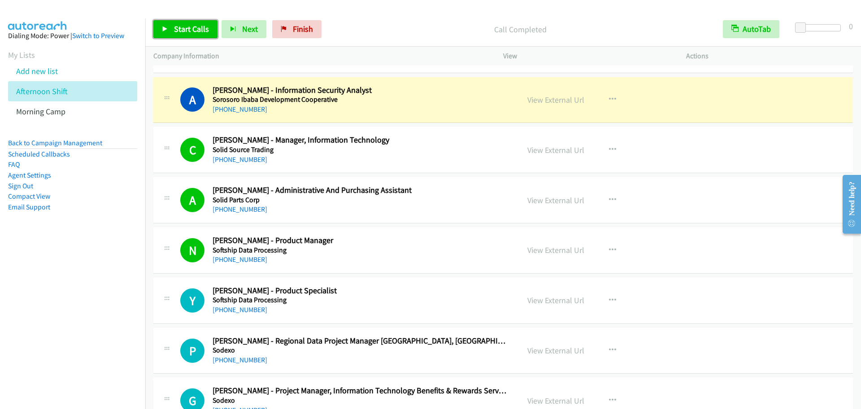
click at [198, 35] on link "Start Calls" at bounding box center [185, 29] width 64 height 18
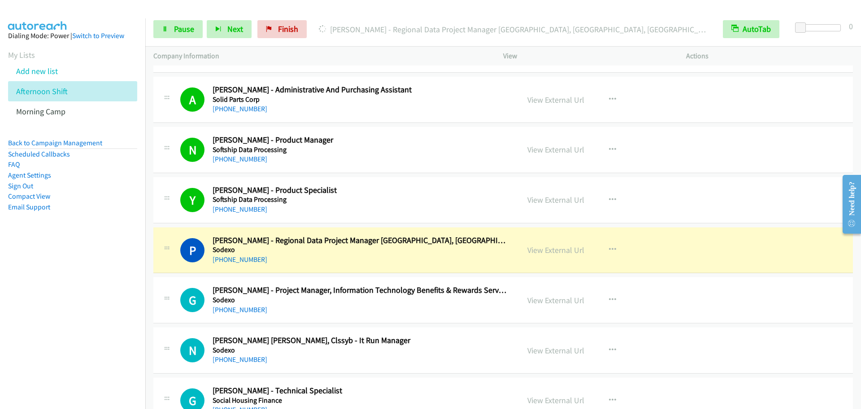
scroll to position [5979, 0]
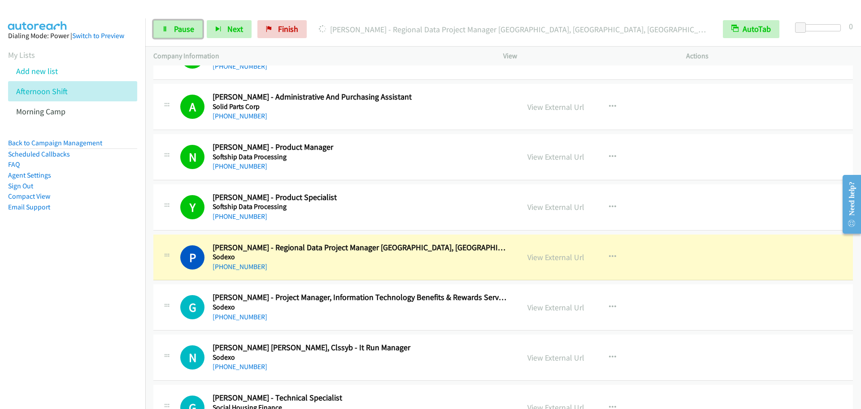
click at [174, 26] on span "Pause" at bounding box center [184, 29] width 20 height 10
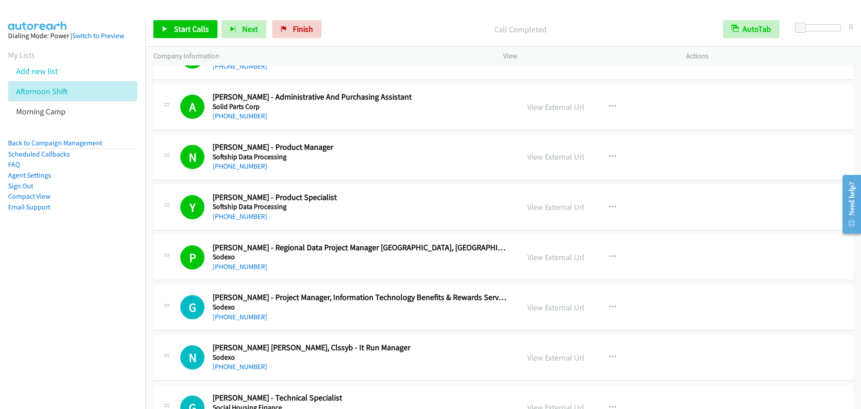
scroll to position [6073, 0]
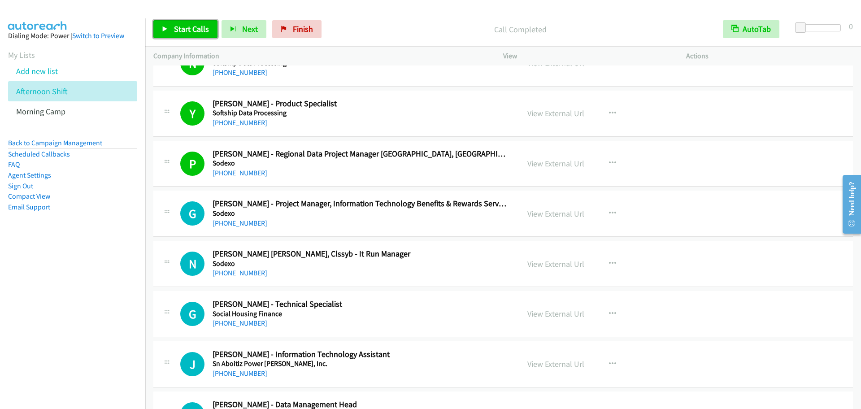
click at [200, 23] on link "Start Calls" at bounding box center [185, 29] width 64 height 18
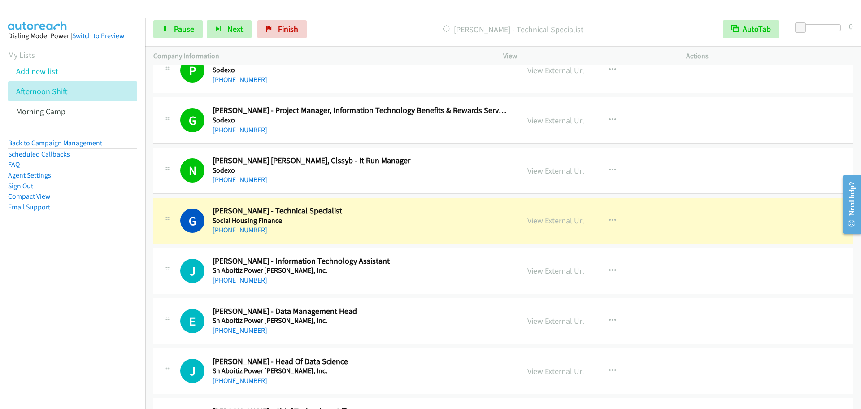
click at [732, 242] on div "G Callback Scheduled Gerard Peralta - Technical Specialist Social Housing Finan…" at bounding box center [503, 221] width 700 height 46
click at [179, 33] on span "Pause" at bounding box center [184, 29] width 20 height 10
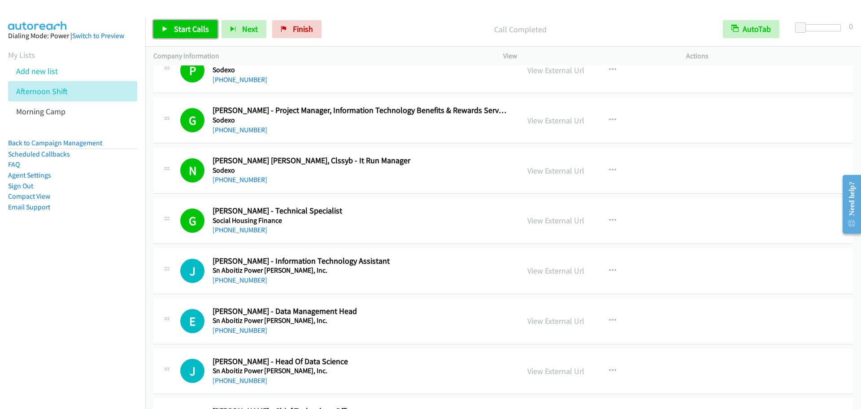
click at [194, 30] on span "Start Calls" at bounding box center [191, 29] width 35 height 10
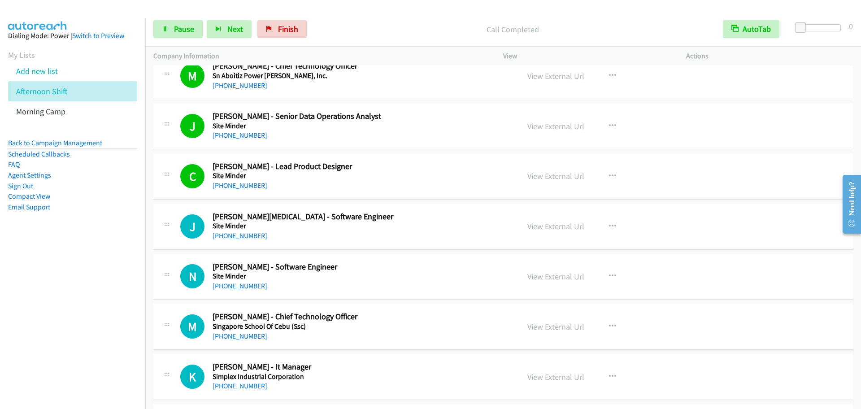
scroll to position [6540, 0]
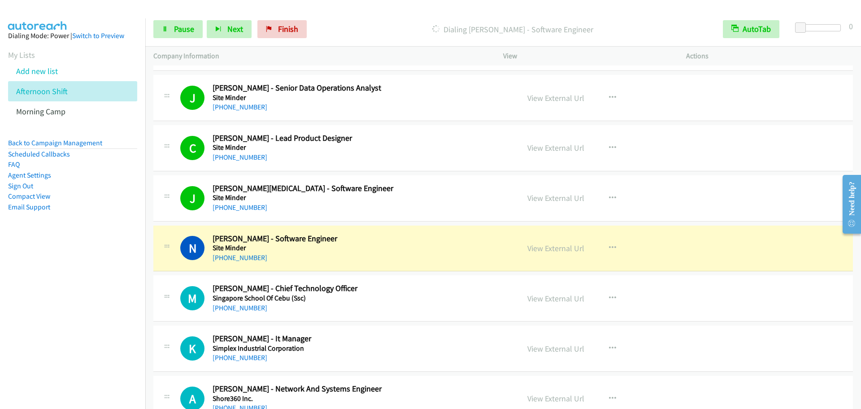
click at [364, 299] on h5 "Singapore School Of Cebu (Ssc)" at bounding box center [360, 298] width 295 height 9
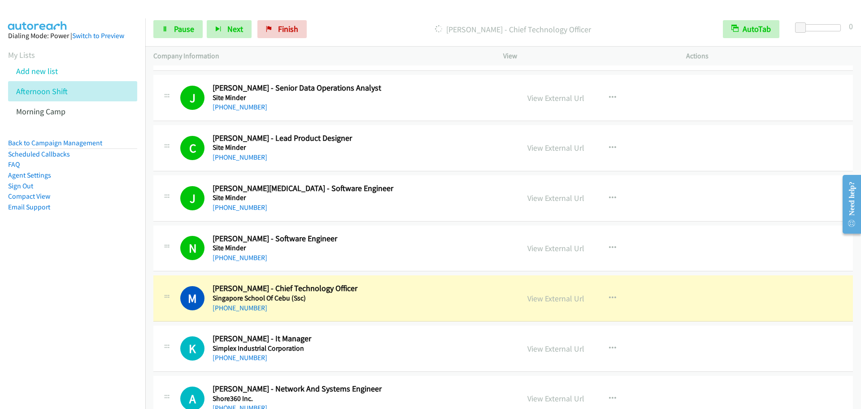
scroll to position [6633, 0]
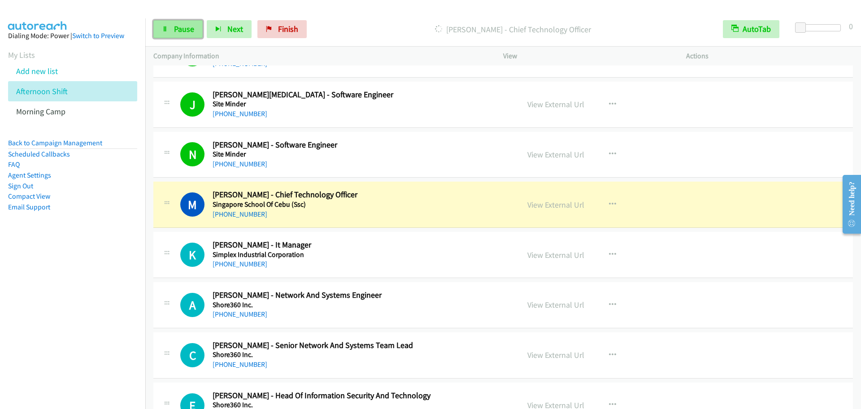
click at [165, 29] on icon at bounding box center [165, 29] width 6 height 6
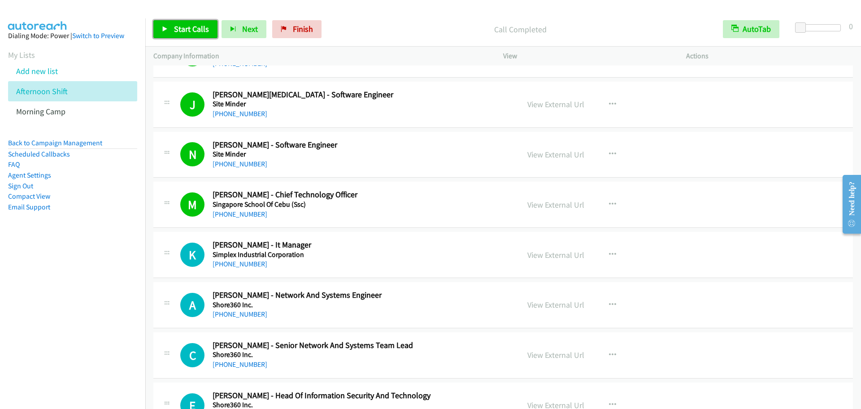
drag, startPoint x: 180, startPoint y: 34, endPoint x: 549, endPoint y: 175, distance: 394.6
click at [180, 34] on link "Start Calls" at bounding box center [185, 29] width 64 height 18
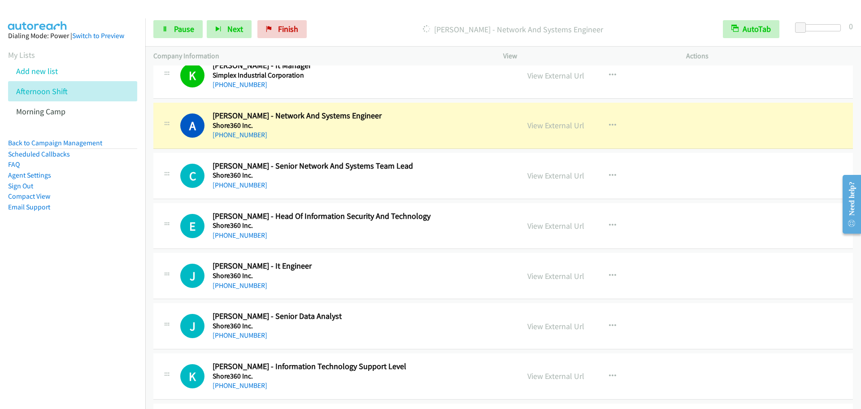
scroll to position [6820, 0]
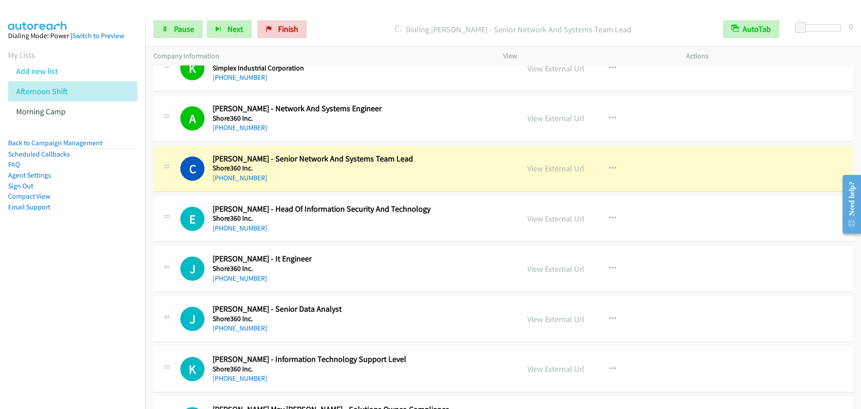
drag, startPoint x: 177, startPoint y: 158, endPoint x: 391, endPoint y: 210, distance: 220.0
click at [178, 29] on span "Pause" at bounding box center [184, 29] width 20 height 10
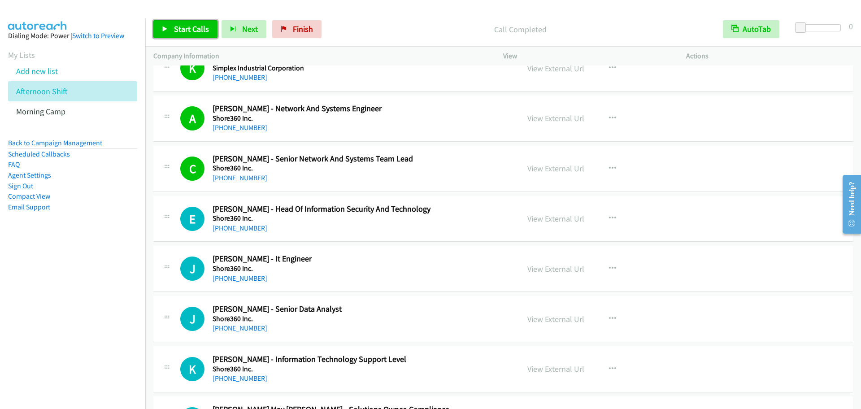
click at [161, 24] on link "Start Calls" at bounding box center [185, 29] width 64 height 18
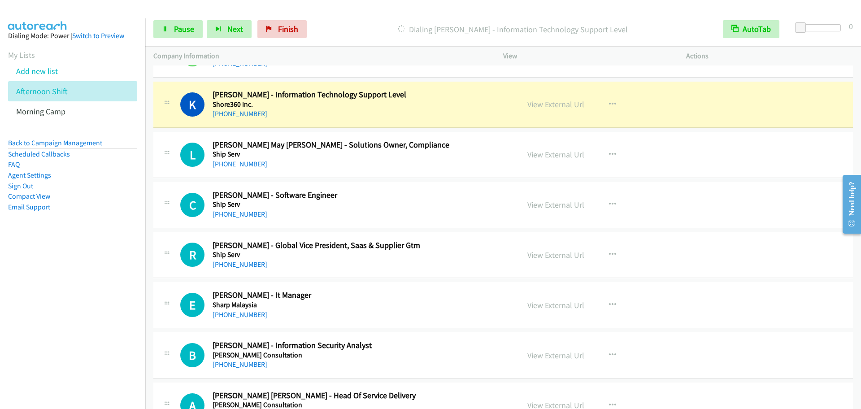
scroll to position [7100, 0]
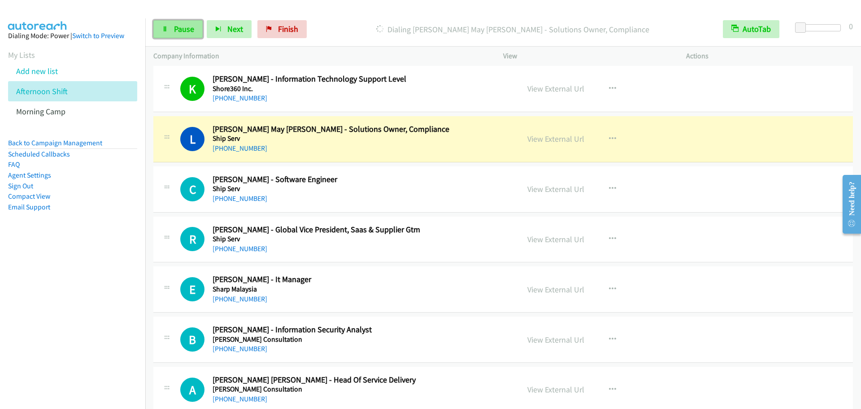
drag, startPoint x: 168, startPoint y: 29, endPoint x: 169, endPoint y: 35, distance: 6.3
click at [168, 30] on icon at bounding box center [165, 29] width 6 height 6
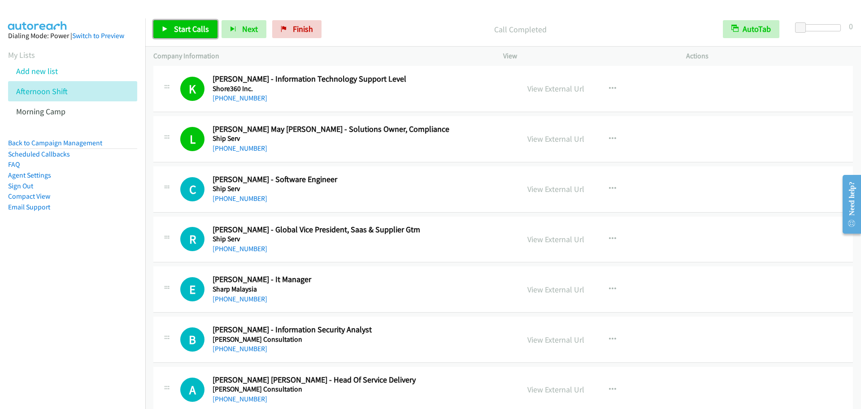
drag, startPoint x: 188, startPoint y: 29, endPoint x: 219, endPoint y: 57, distance: 41.6
click at [188, 29] on span "Start Calls" at bounding box center [191, 29] width 35 height 10
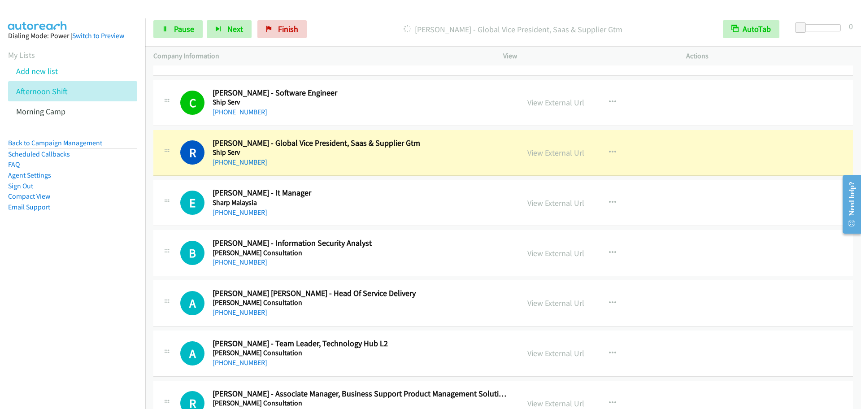
scroll to position [7194, 0]
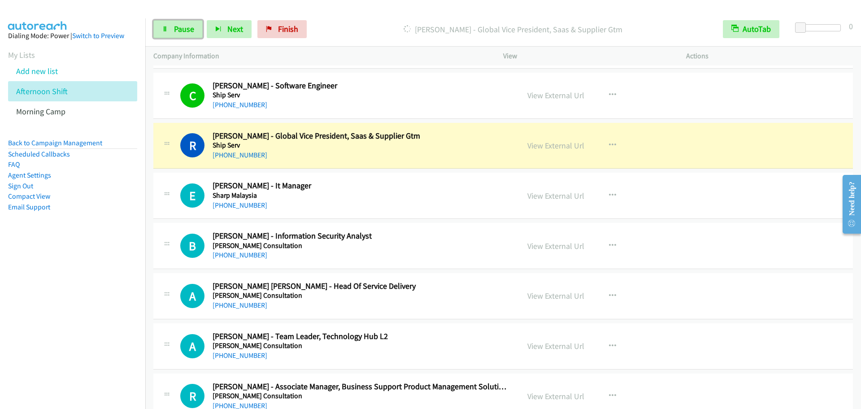
click at [183, 28] on span "Pause" at bounding box center [184, 29] width 20 height 10
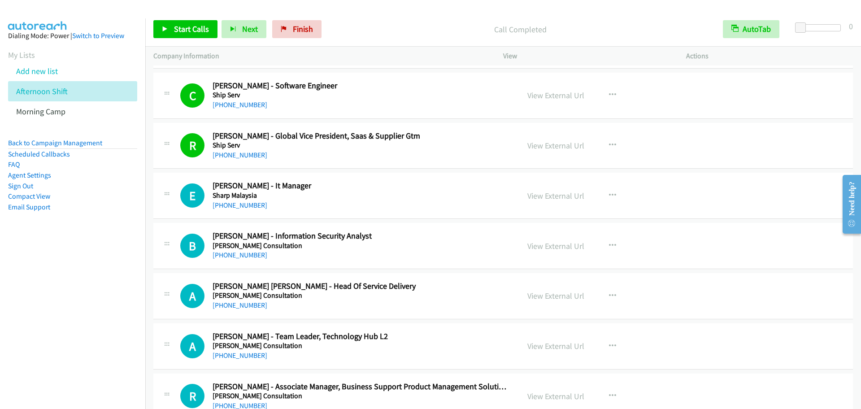
click at [209, 39] on div "Start Calls Pause Next Finish Call Completed AutoTab AutoTab 0" at bounding box center [503, 29] width 716 height 35
click at [202, 35] on link "Start Calls" at bounding box center [185, 29] width 64 height 18
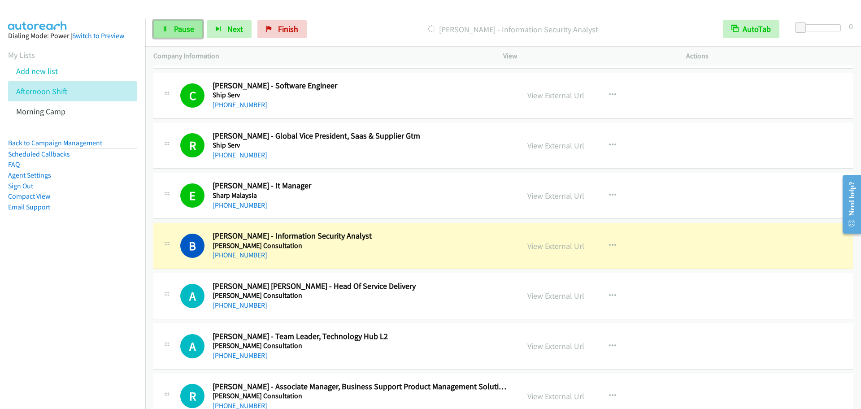
click at [186, 32] on span "Pause" at bounding box center [184, 29] width 20 height 10
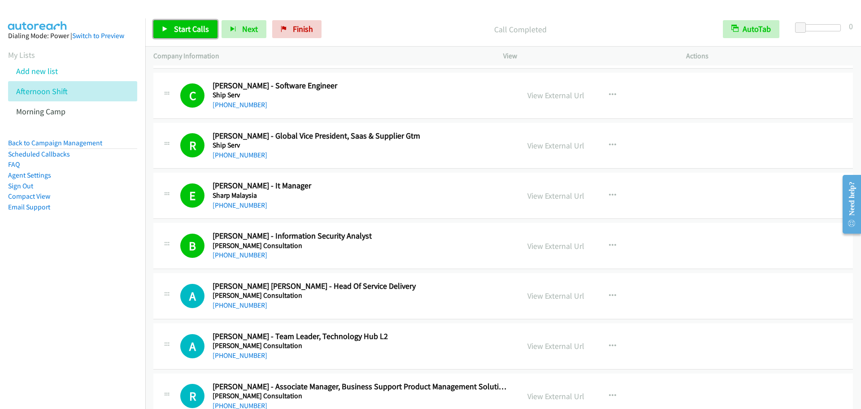
click at [188, 30] on span "Start Calls" at bounding box center [191, 29] width 35 height 10
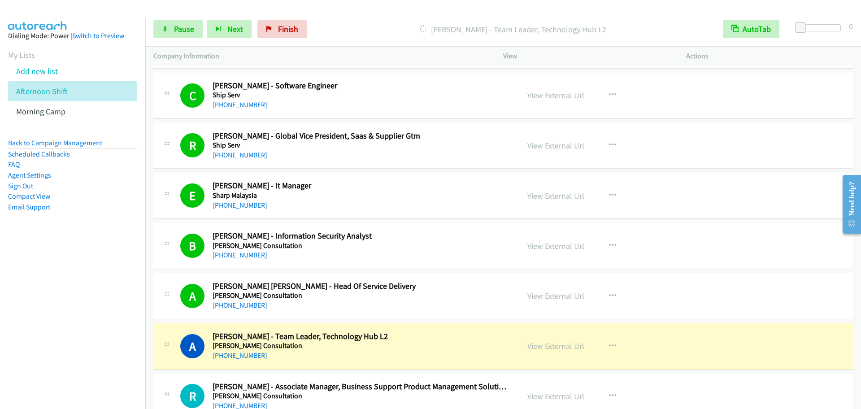
click at [166, 292] on icon at bounding box center [166, 293] width 11 height 4
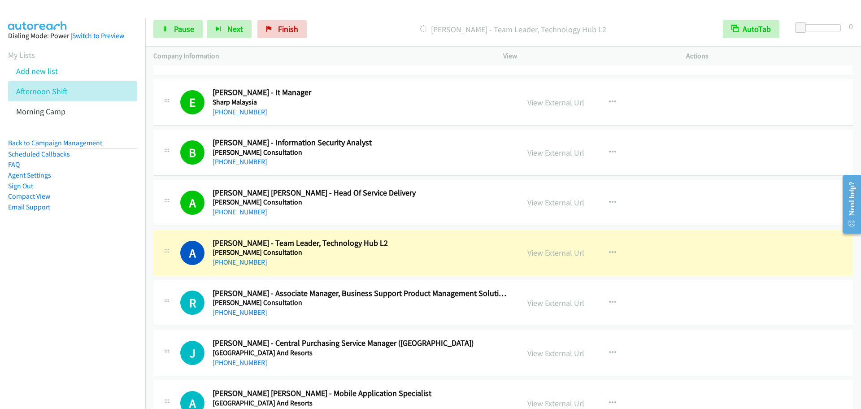
scroll to position [7381, 0]
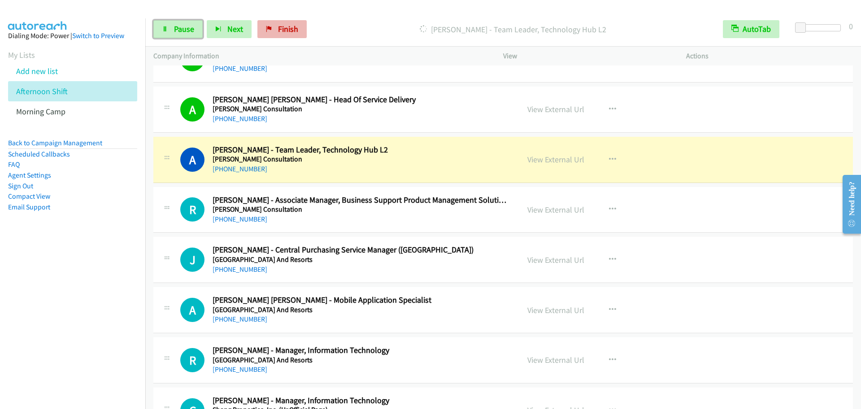
click at [164, 22] on link "Pause" at bounding box center [177, 29] width 49 height 18
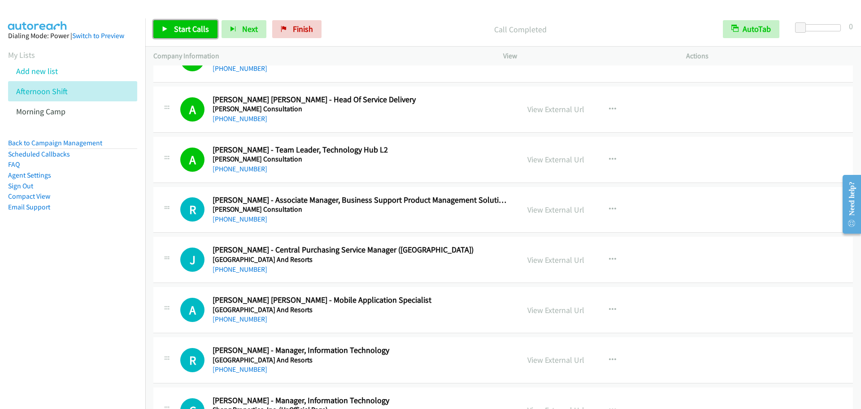
click at [175, 33] on span "Start Calls" at bounding box center [191, 29] width 35 height 10
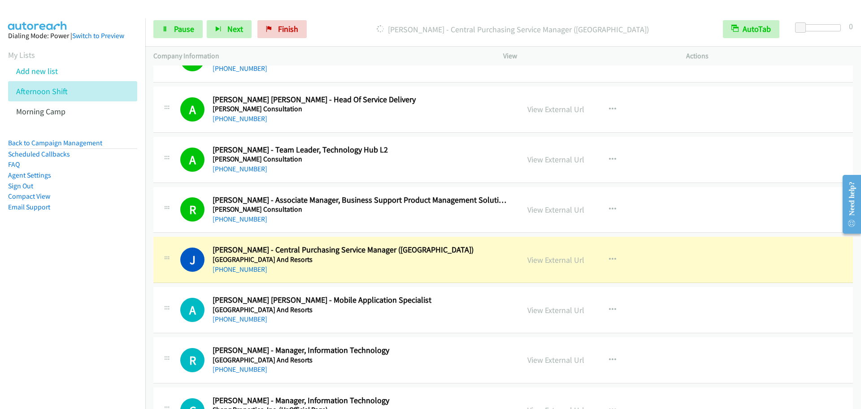
drag, startPoint x: 462, startPoint y: 352, endPoint x: 462, endPoint y: 330, distance: 22.0
click at [462, 352] on h2 "Rodrigo Celestial - Manager, Information Technology" at bounding box center [360, 350] width 295 height 10
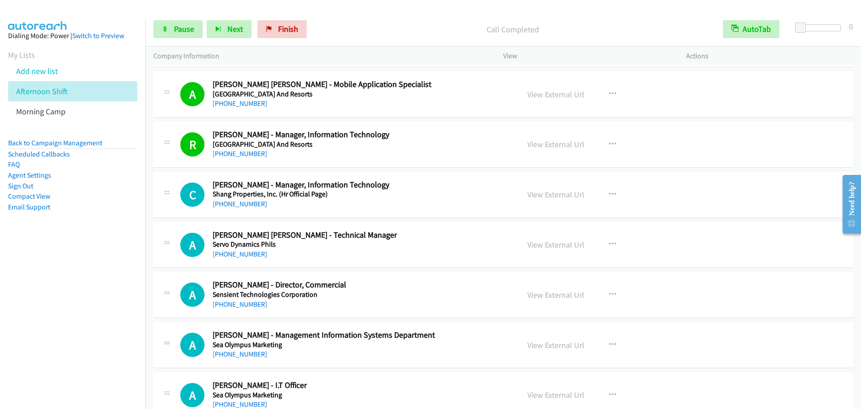
scroll to position [7661, 0]
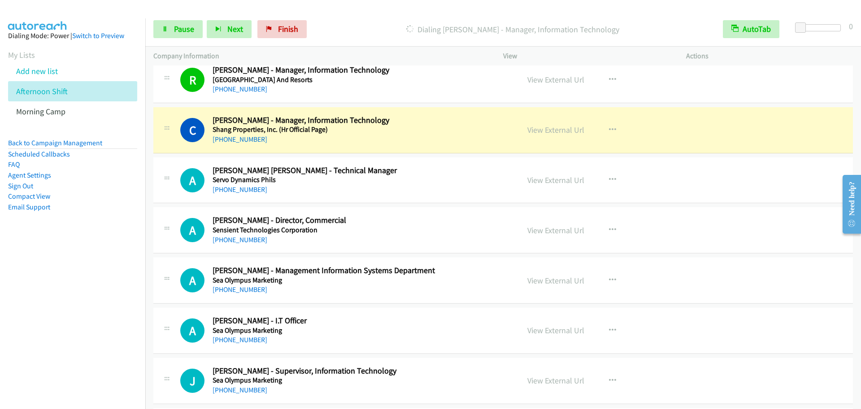
click at [179, 162] on div "A Callback Scheduled Angelson Laurito - Technical Manager Servo Dynamics Phils …" at bounding box center [503, 180] width 700 height 46
click at [170, 39] on div "Start Calls Pause Next Finish Dialing Chris Lazaro - Manager, Information Techn…" at bounding box center [503, 29] width 716 height 35
click at [174, 25] on span "Pause" at bounding box center [184, 29] width 20 height 10
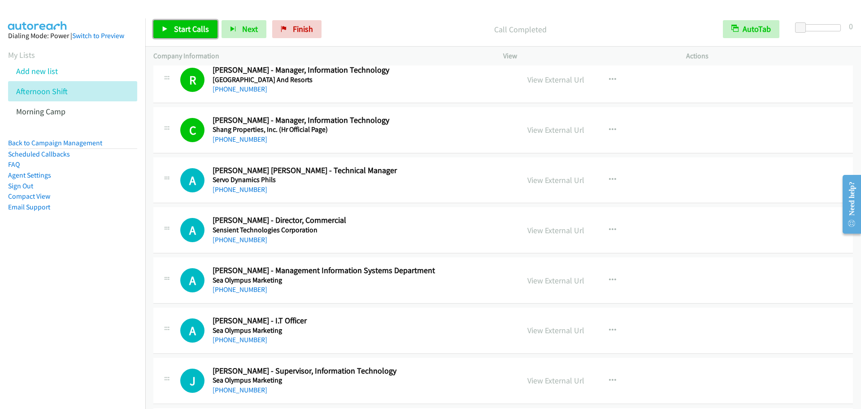
click at [196, 28] on span "Start Calls" at bounding box center [191, 29] width 35 height 10
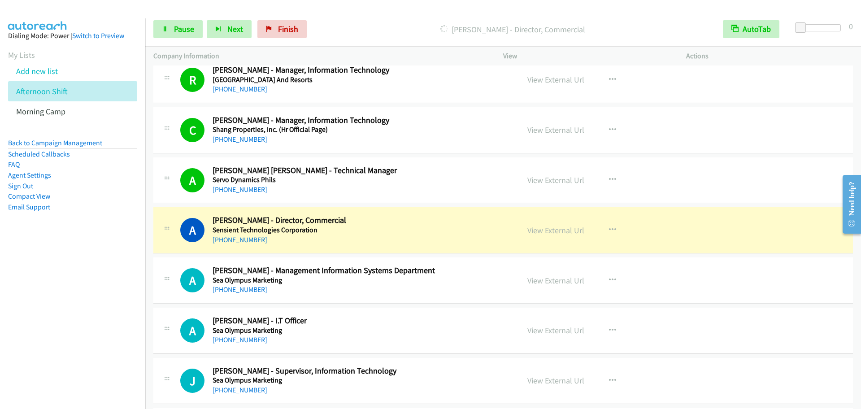
click at [365, 231] on h5 "Sensient Technologies Corporation" at bounding box center [360, 230] width 295 height 9
click at [168, 30] on link "Pause" at bounding box center [177, 29] width 49 height 18
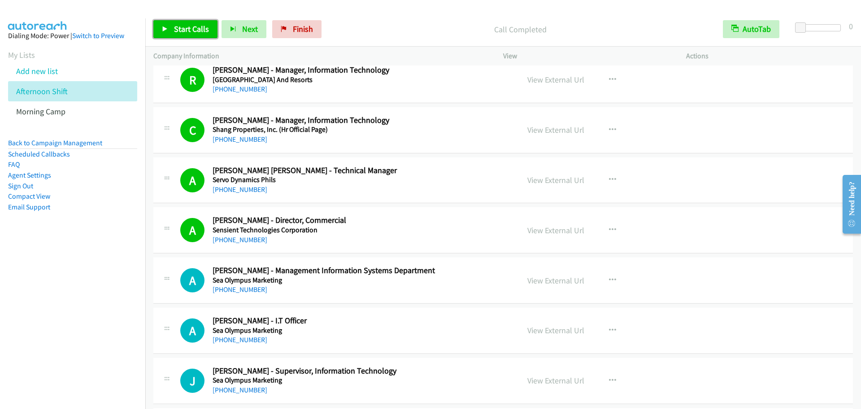
click at [195, 33] on span "Start Calls" at bounding box center [191, 29] width 35 height 10
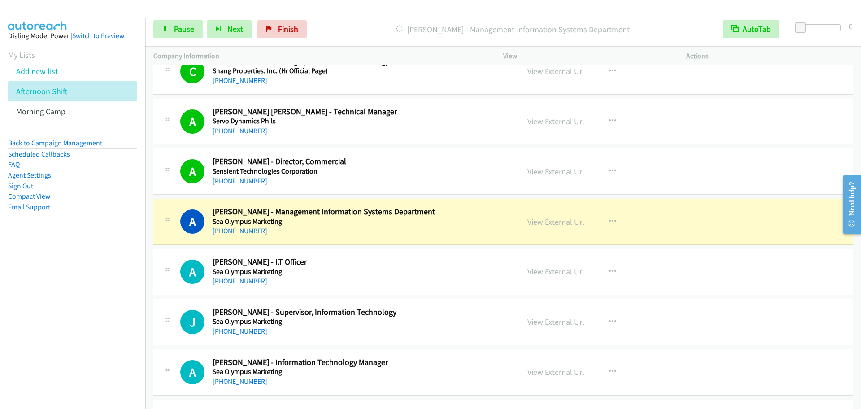
scroll to position [7755, 0]
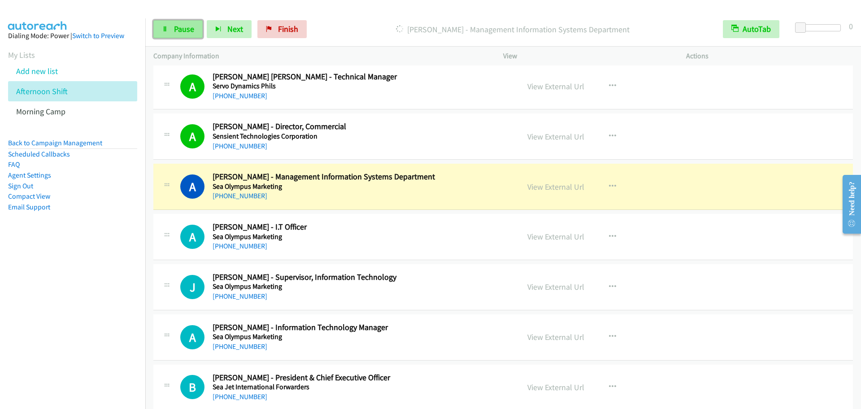
click at [178, 31] on span "Pause" at bounding box center [184, 29] width 20 height 10
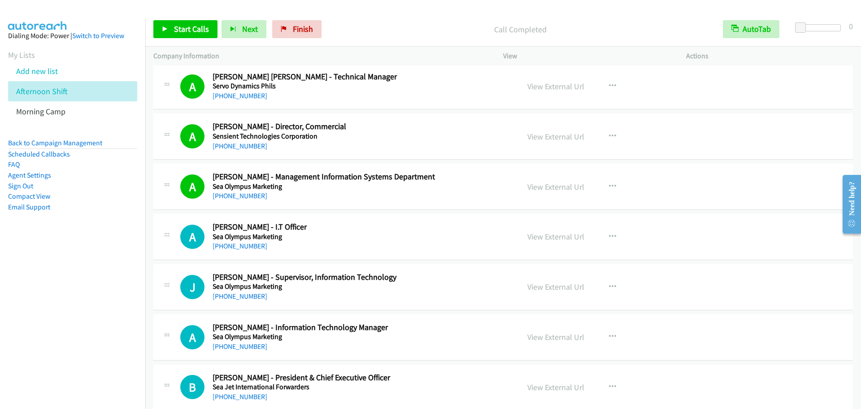
scroll to position [7848, 0]
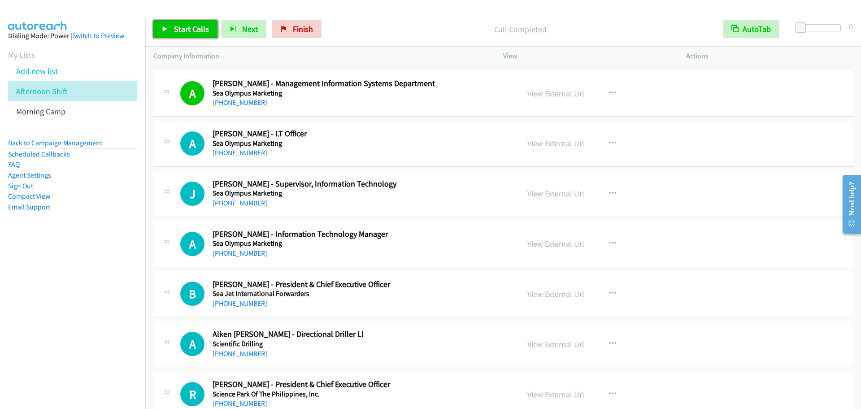
drag, startPoint x: 191, startPoint y: 29, endPoint x: 231, endPoint y: 85, distance: 69.2
click at [191, 29] on span "Start Calls" at bounding box center [191, 29] width 35 height 10
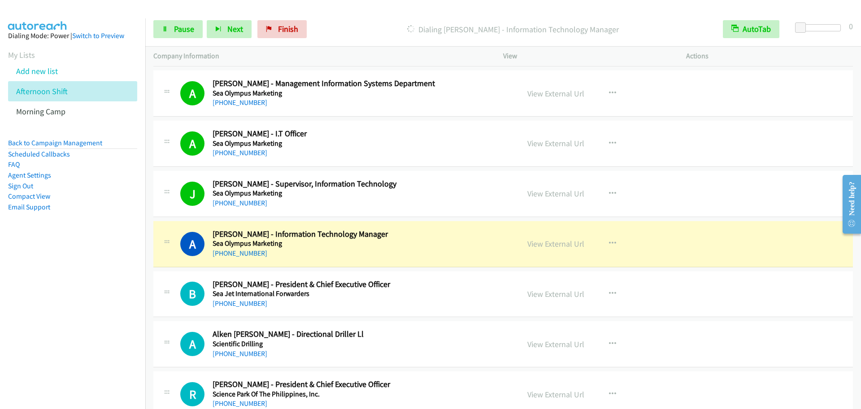
drag, startPoint x: 148, startPoint y: 172, endPoint x: 145, endPoint y: 16, distance: 156.1
click at [148, 172] on td "J Callback Scheduled Joy Amistoso - Supervisor, Information Technology Sea Olym…" at bounding box center [503, 194] width 716 height 50
drag, startPoint x: 187, startPoint y: 30, endPoint x: 200, endPoint y: 31, distance: 13.1
click at [187, 30] on span "Pause" at bounding box center [184, 29] width 20 height 10
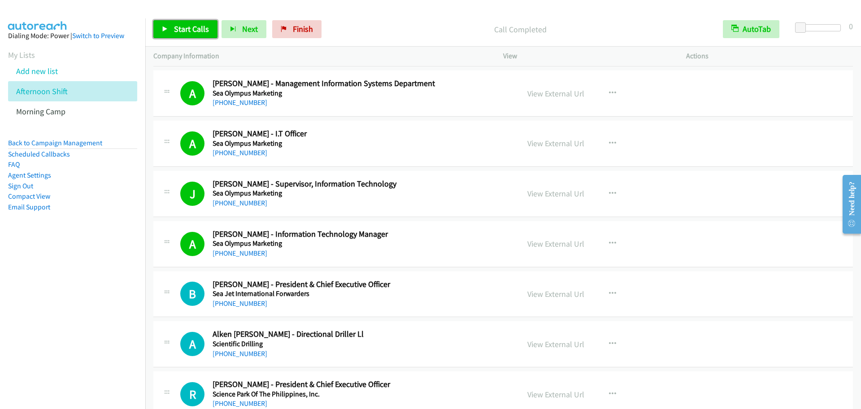
click at [162, 24] on link "Start Calls" at bounding box center [185, 29] width 64 height 18
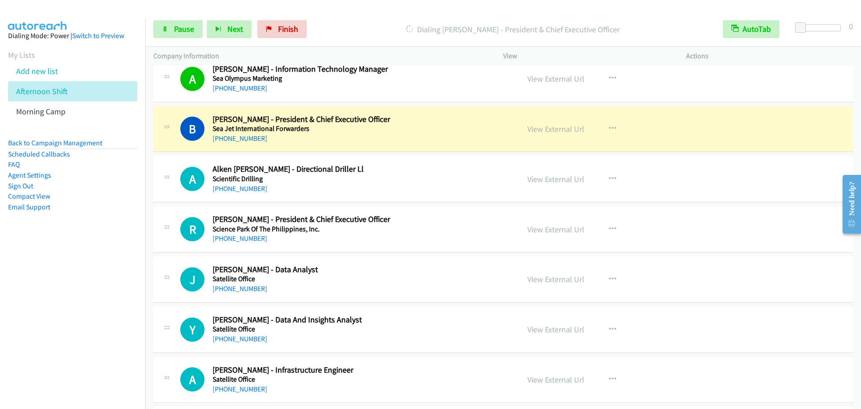
scroll to position [8035, 0]
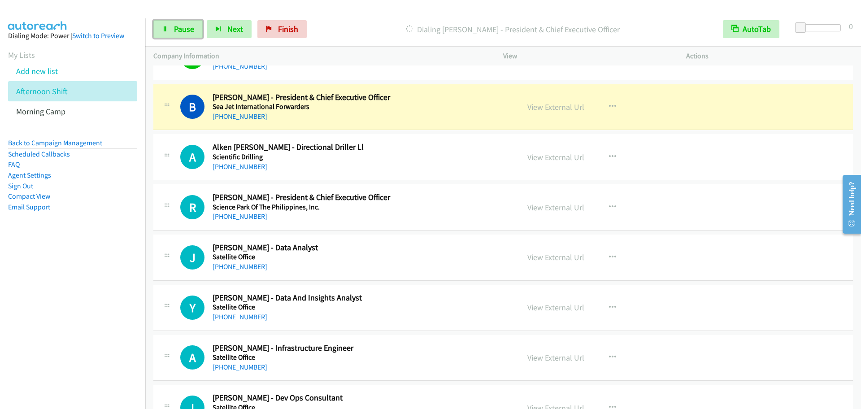
drag, startPoint x: 162, startPoint y: 26, endPoint x: 673, endPoint y: 258, distance: 561.5
click at [162, 26] on icon at bounding box center [165, 29] width 6 height 6
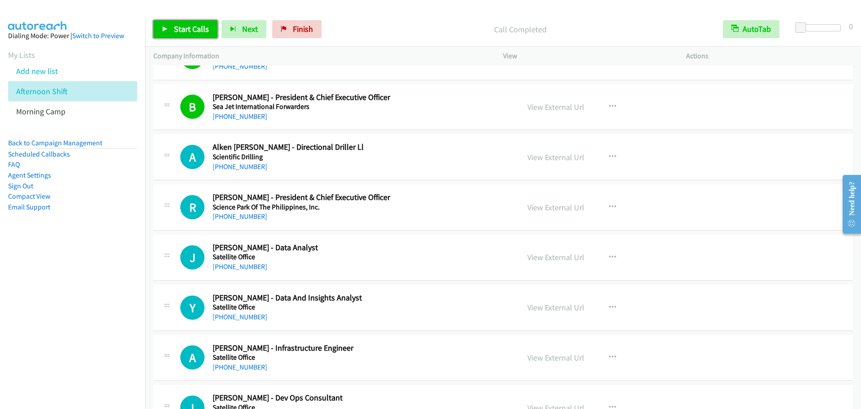
click at [179, 30] on span "Start Calls" at bounding box center [191, 29] width 35 height 10
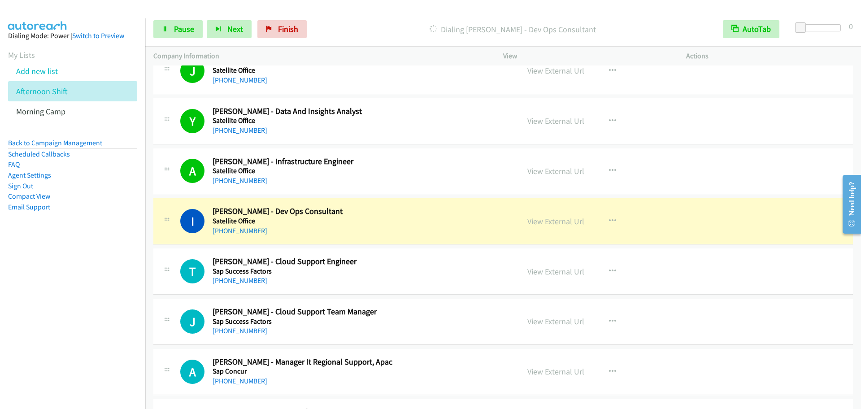
scroll to position [8315, 0]
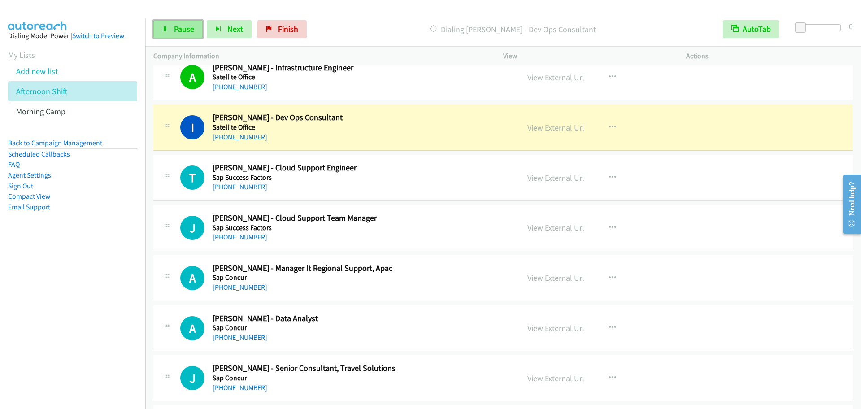
click at [169, 30] on link "Pause" at bounding box center [177, 29] width 49 height 18
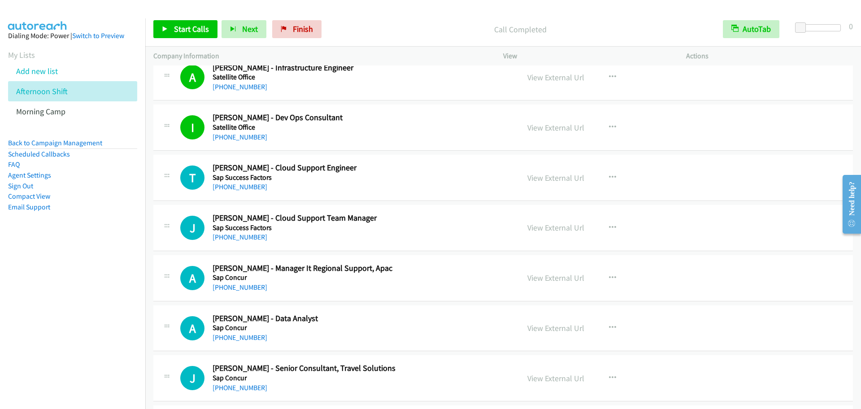
scroll to position [8221, 0]
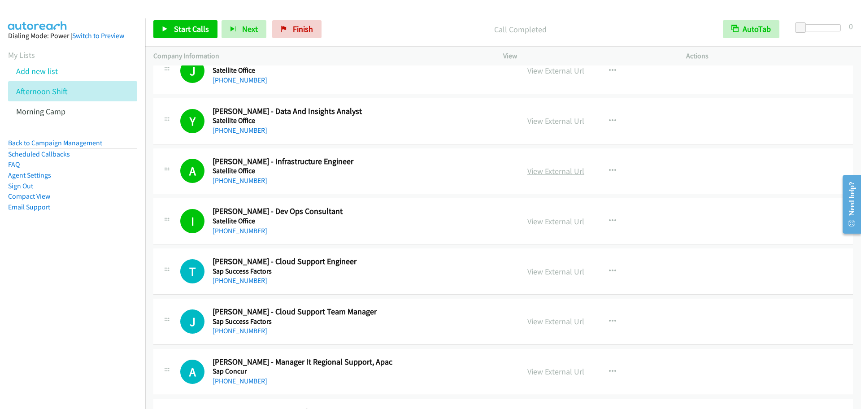
drag, startPoint x: 540, startPoint y: 171, endPoint x: 545, endPoint y: 172, distance: 5.1
click at [175, 19] on div "Start Calls Pause Next Finish Call Completed AutoTab AutoTab 0" at bounding box center [503, 29] width 716 height 35
click at [168, 23] on link "Start Calls" at bounding box center [185, 29] width 64 height 18
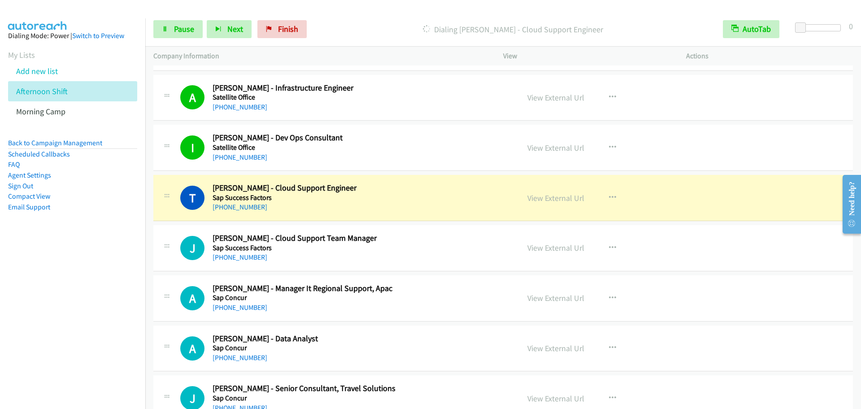
scroll to position [8315, 0]
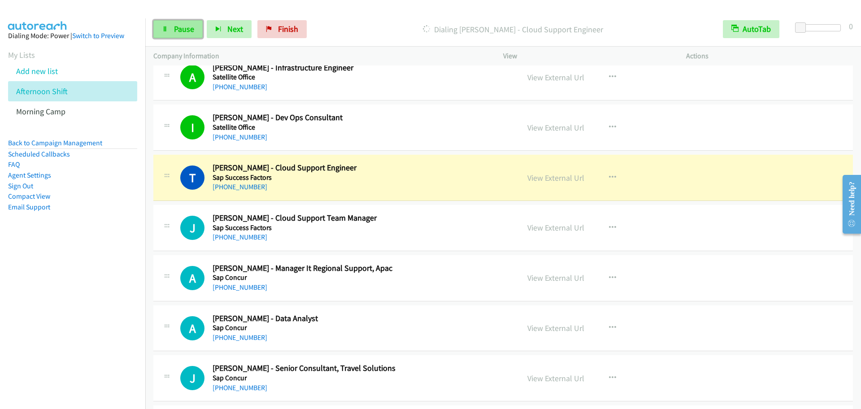
click at [163, 28] on icon at bounding box center [165, 29] width 6 height 6
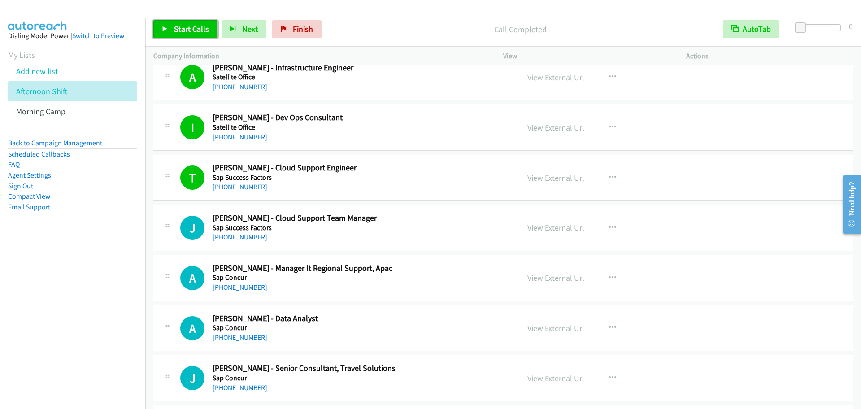
drag, startPoint x: 176, startPoint y: 27, endPoint x: 533, endPoint y: 222, distance: 406.4
click at [176, 27] on span "Start Calls" at bounding box center [191, 29] width 35 height 10
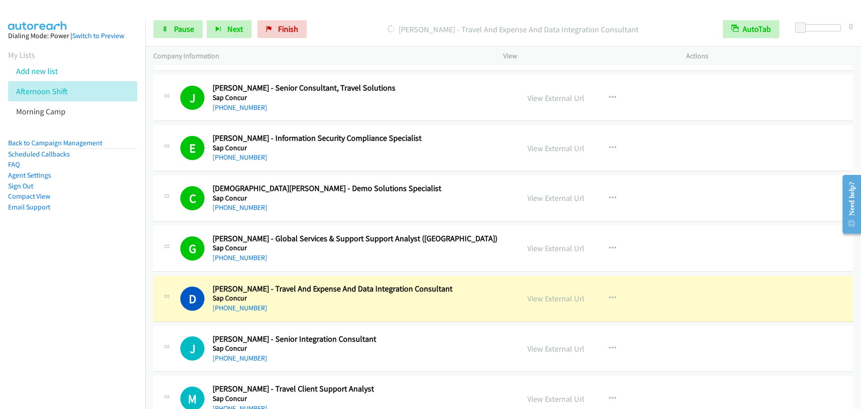
scroll to position [8689, 0]
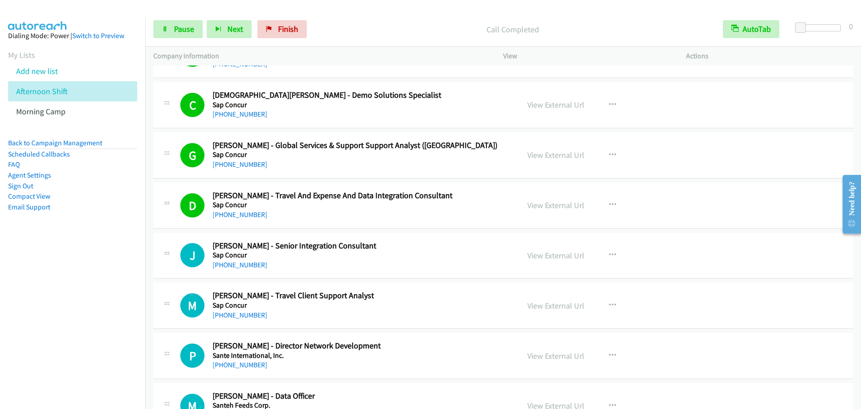
click at [171, 223] on div "D Callback Scheduled Daena Cruz - Travel And Expense And Data Integration Consu…" at bounding box center [503, 206] width 700 height 46
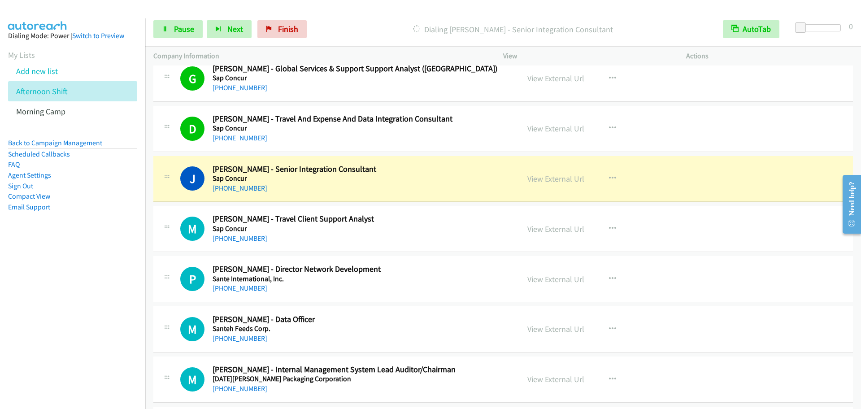
scroll to position [8782, 0]
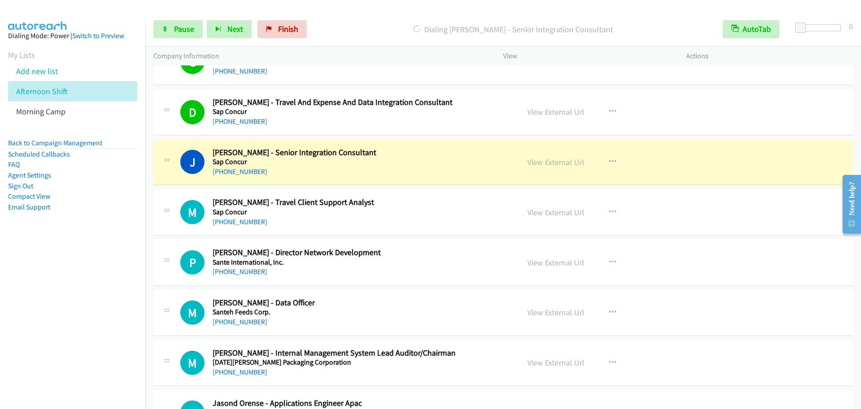
click at [159, 201] on div "M Callback Scheduled Mary Mauche - Travel Client Support Analyst Sap Concur Asi…" at bounding box center [336, 212] width 366 height 30
click at [180, 30] on span "Pause" at bounding box center [184, 29] width 20 height 10
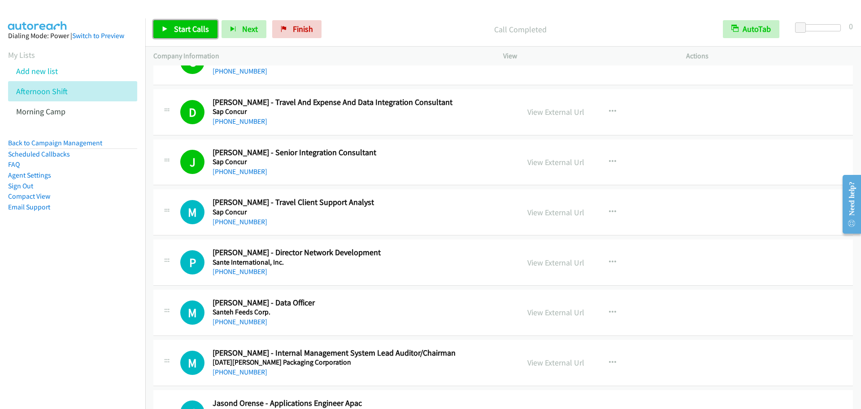
drag, startPoint x: 174, startPoint y: 24, endPoint x: 187, endPoint y: 27, distance: 13.4
click at [174, 24] on span "Start Calls" at bounding box center [191, 29] width 35 height 10
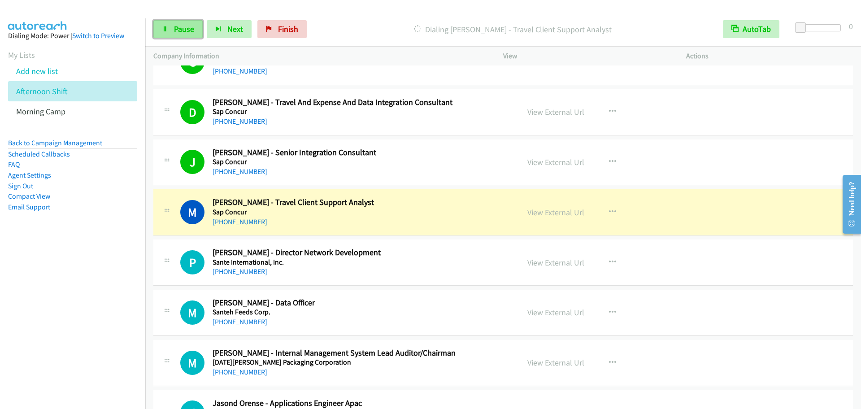
click at [179, 24] on span "Pause" at bounding box center [184, 29] width 20 height 10
